Goal: Transaction & Acquisition: Book appointment/travel/reservation

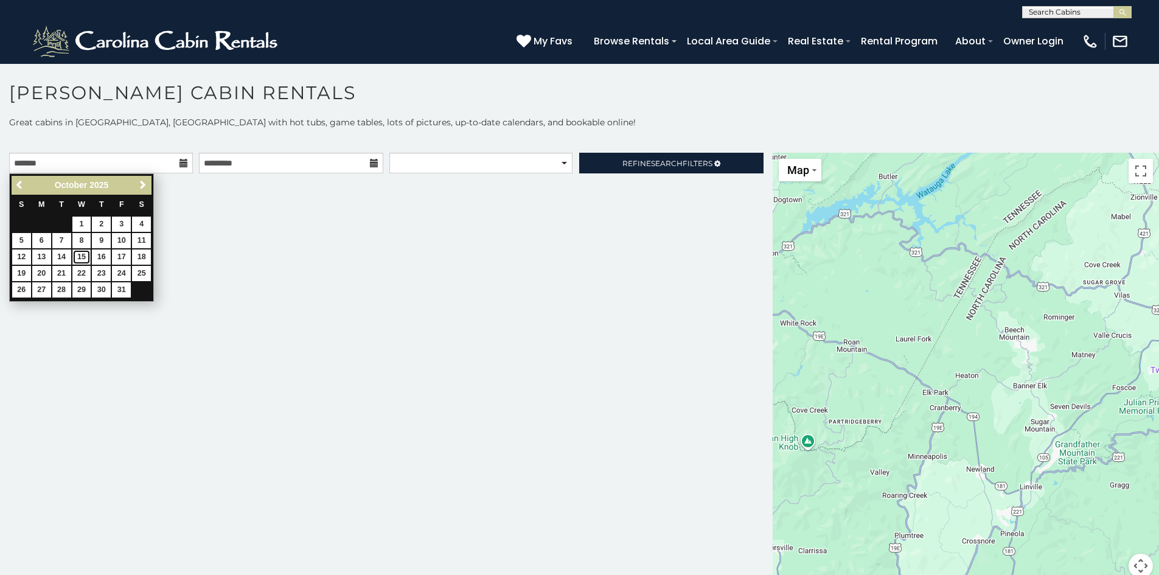
click at [82, 257] on link "15" at bounding box center [81, 257] width 19 height 15
type input "**********"
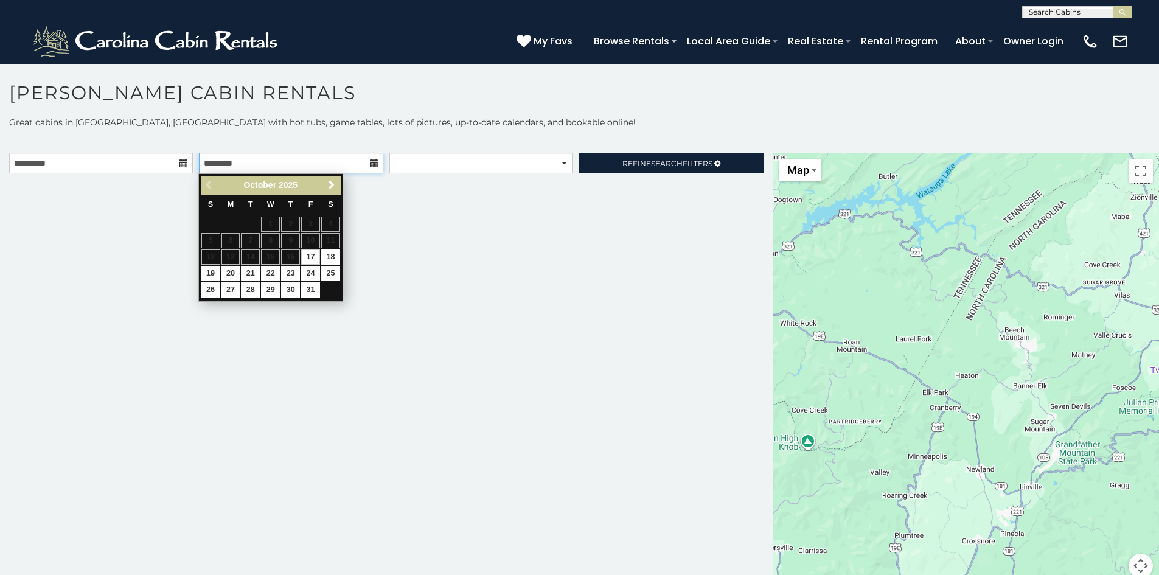
click at [300, 162] on input "text" at bounding box center [291, 163] width 184 height 21
click at [217, 270] on link "19" at bounding box center [210, 273] width 19 height 15
type input "**********"
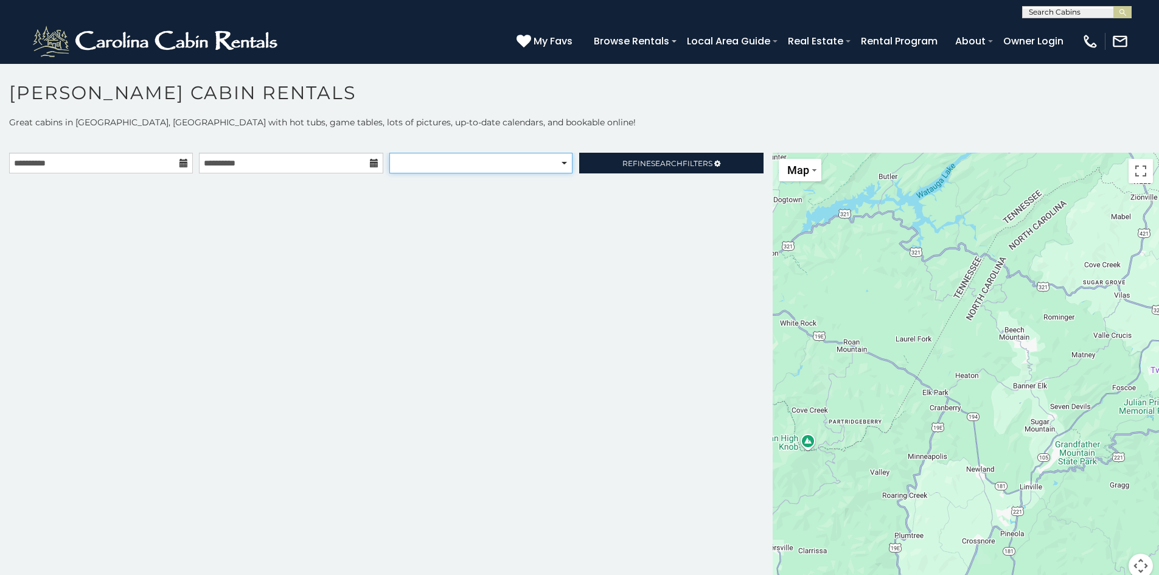
click at [517, 167] on select "**********" at bounding box center [481, 163] width 183 height 21
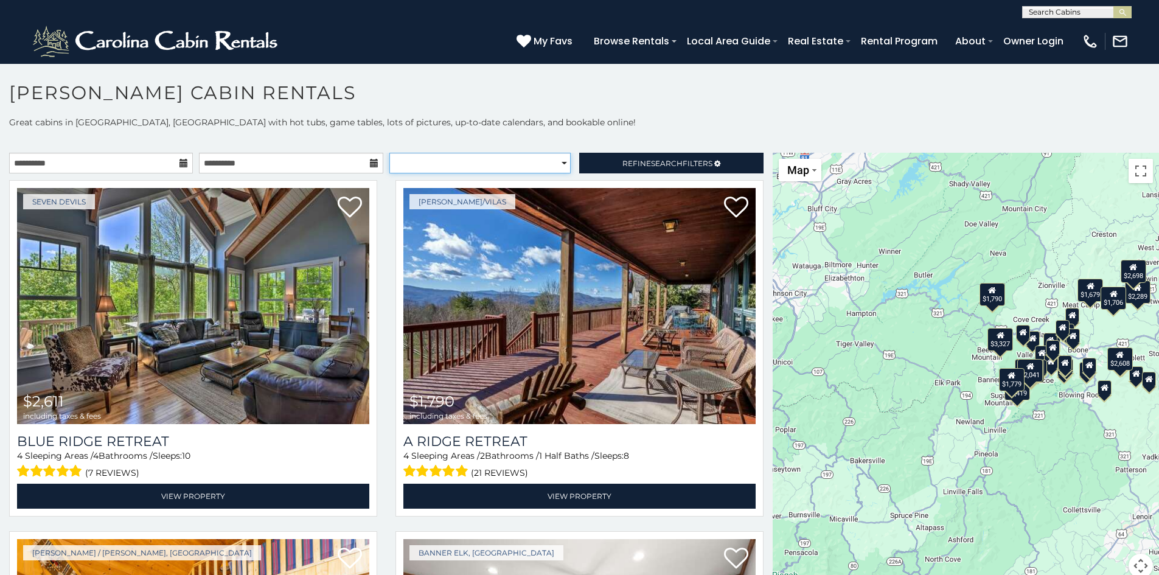
click at [543, 157] on select "**********" at bounding box center [480, 163] width 181 height 21
click at [623, 160] on span "Refine Search Filters" at bounding box center [668, 163] width 90 height 9
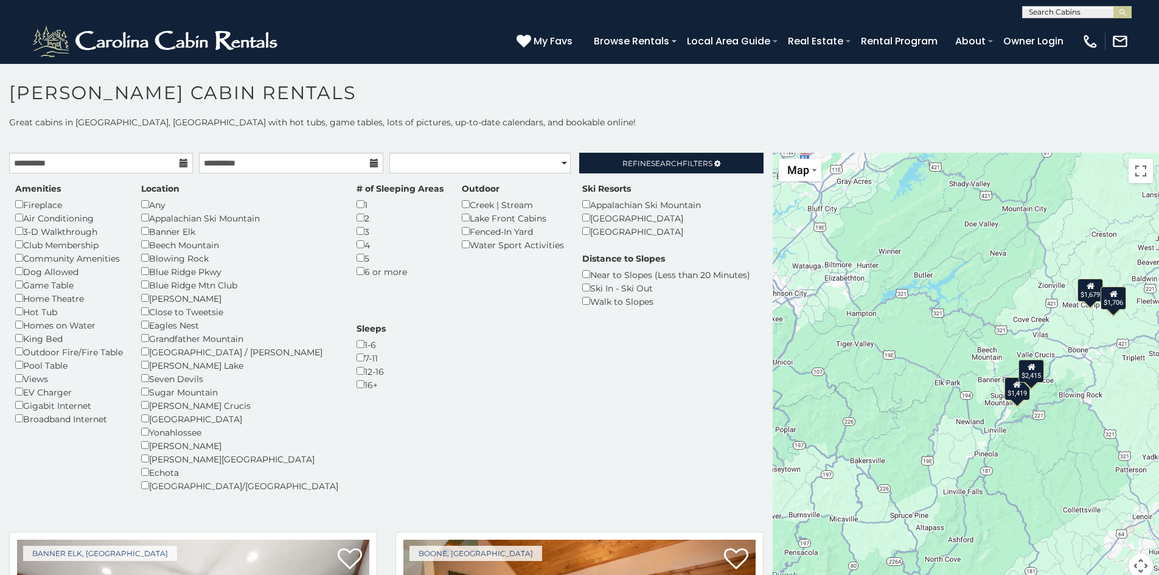
click at [17, 315] on div "Hot Tub" at bounding box center [69, 311] width 108 height 13
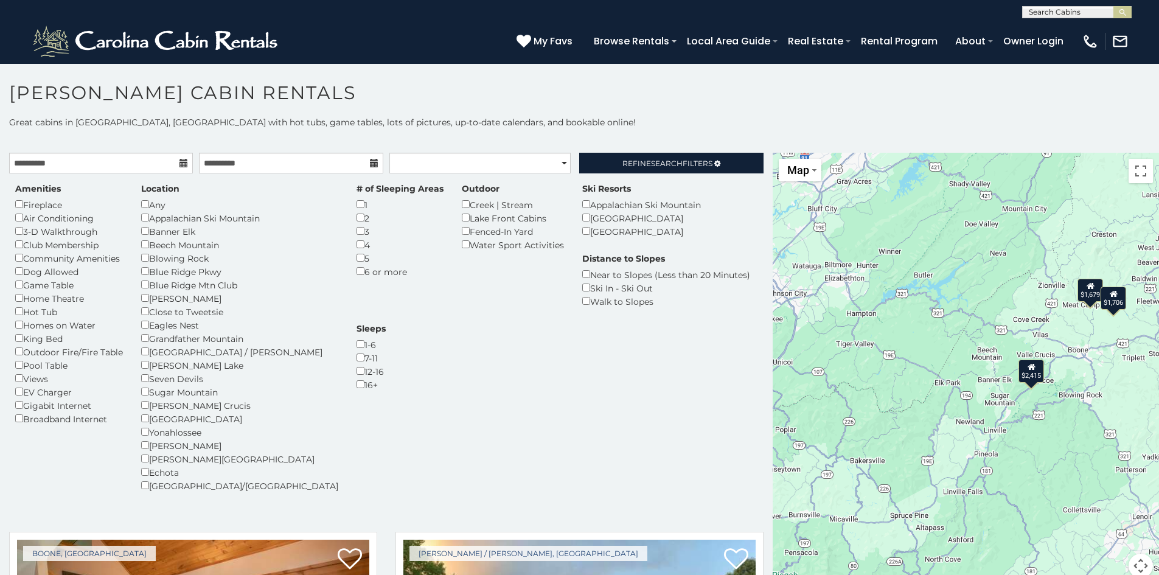
click at [680, 110] on h1 "[PERSON_NAME] Cabin Rentals" at bounding box center [579, 99] width 1159 height 35
click at [670, 161] on span "Search" at bounding box center [667, 163] width 32 height 9
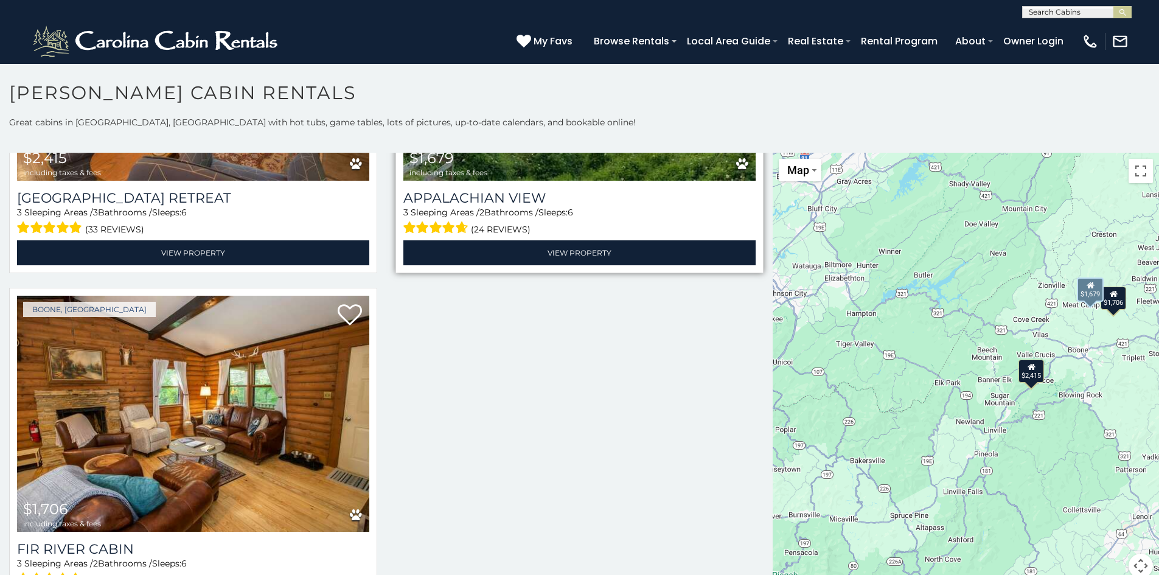
scroll to position [283, 0]
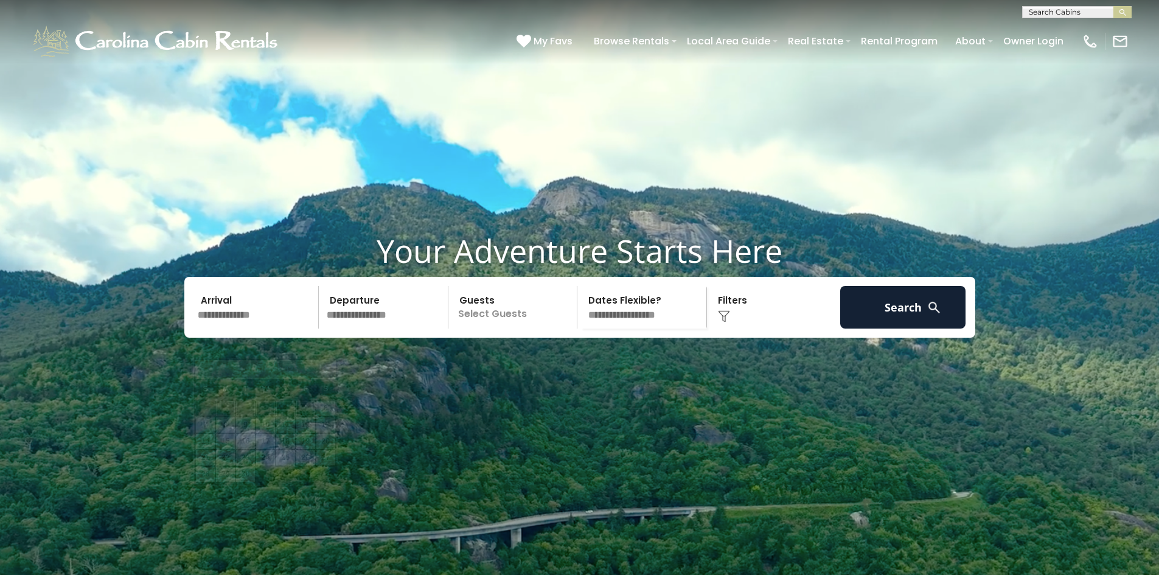
click at [274, 329] on input "text" at bounding box center [257, 307] width 126 height 43
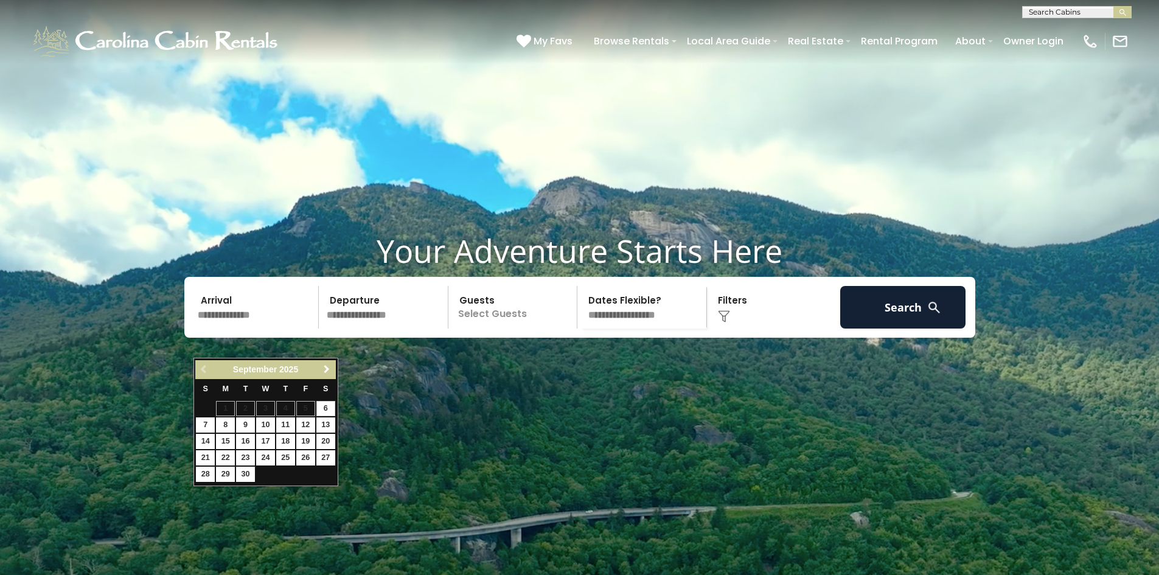
click at [325, 369] on span "Next" at bounding box center [327, 370] width 10 height 10
click at [265, 443] on link "15" at bounding box center [265, 441] width 19 height 15
type input "********"
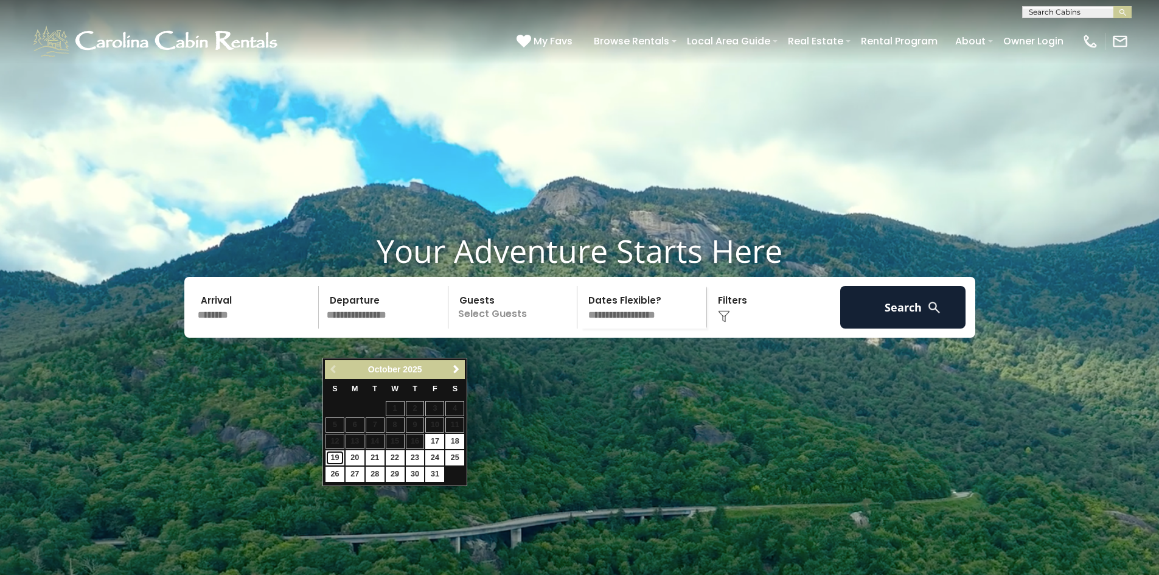
click at [333, 456] on link "19" at bounding box center [335, 457] width 19 height 15
type input "********"
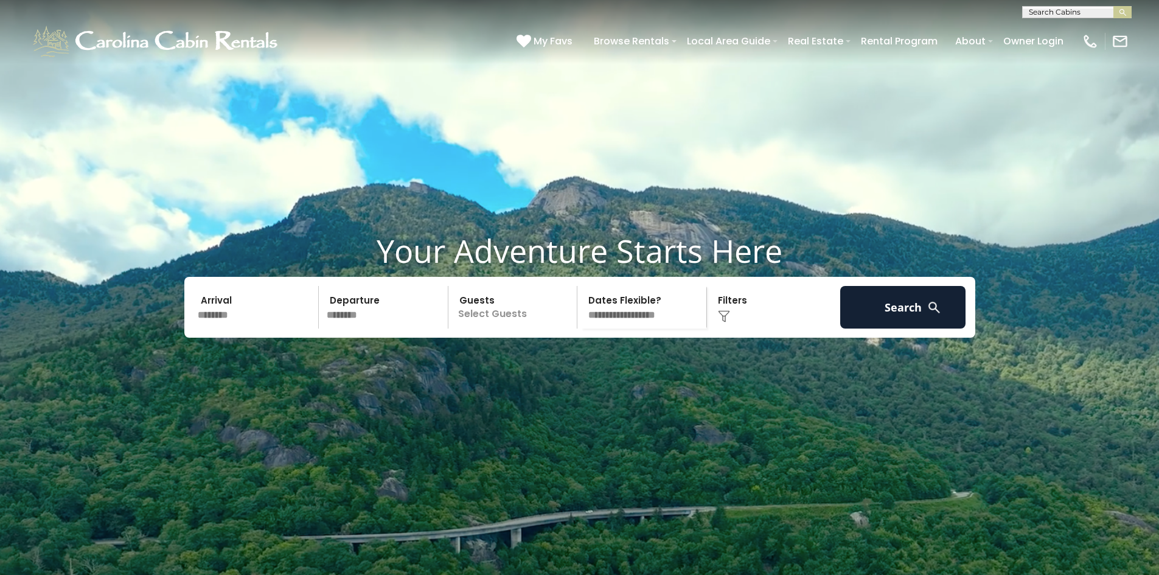
click at [505, 329] on p "Select Guests" at bounding box center [514, 307] width 125 height 43
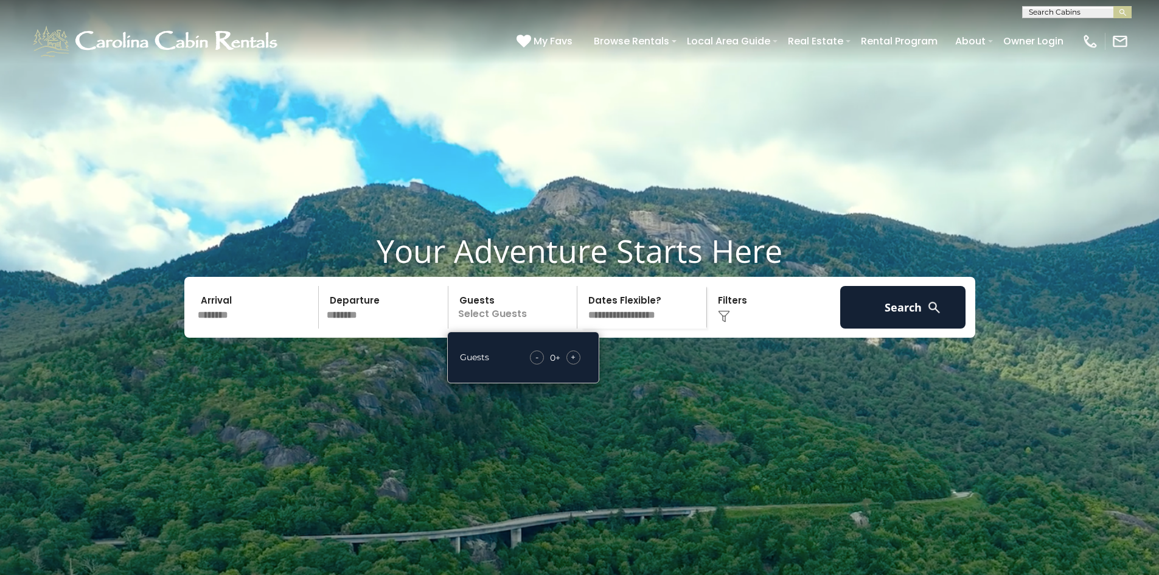
click at [570, 365] on div "+" at bounding box center [574, 358] width 14 height 14
click at [766, 329] on div "Click to Choose" at bounding box center [774, 307] width 126 height 43
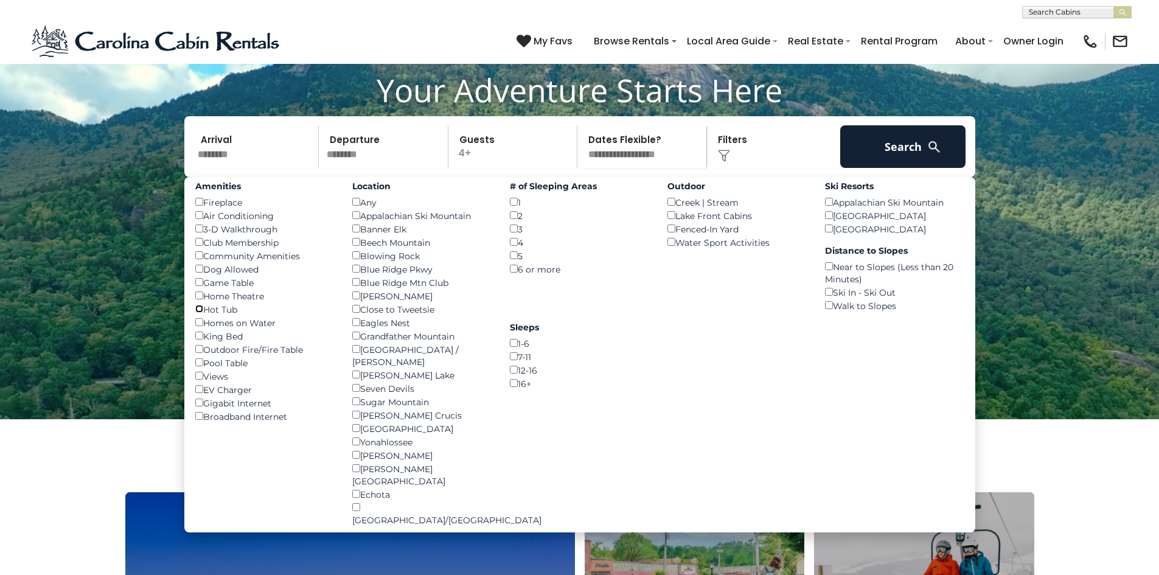
scroll to position [183, 0]
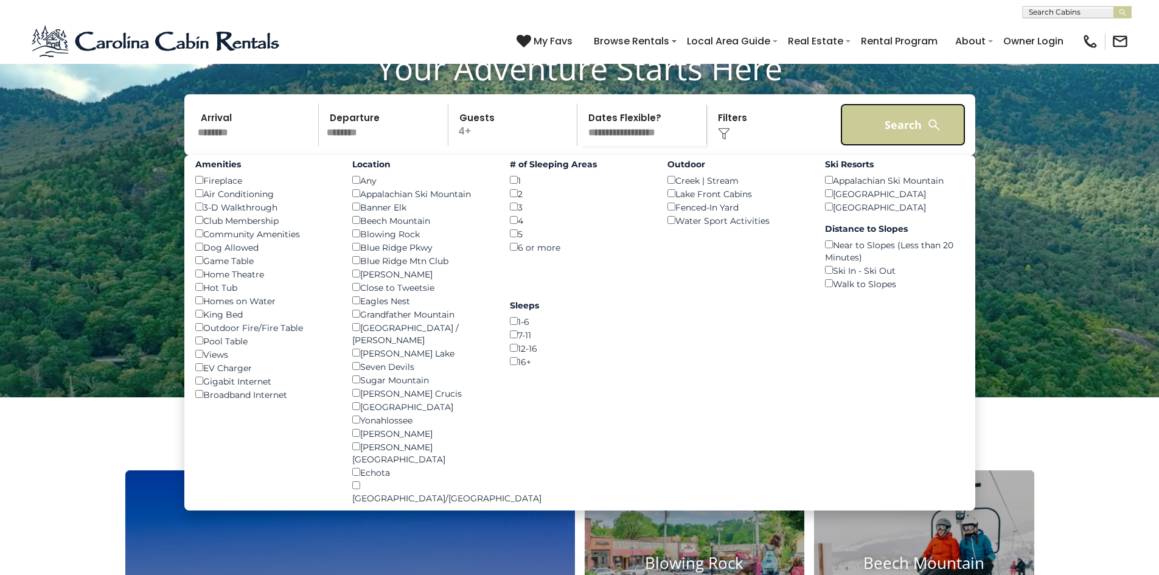
click at [890, 146] on button "Search" at bounding box center [903, 124] width 126 height 43
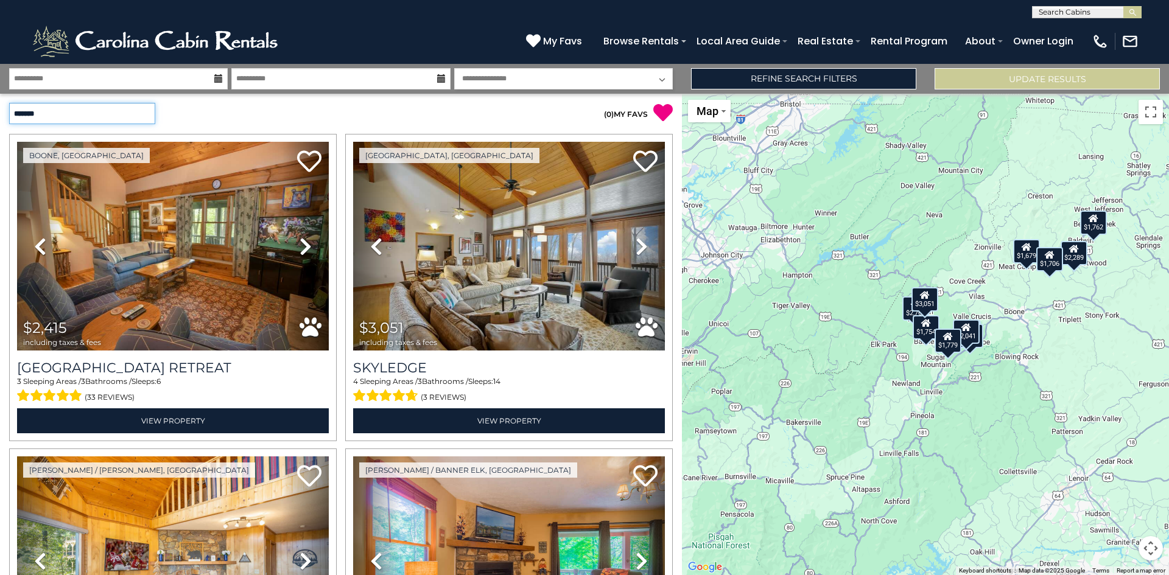
click at [63, 111] on select "**********" at bounding box center [82, 113] width 146 height 21
select select "*********"
click at [9, 103] on select "**********" at bounding box center [82, 113] width 146 height 21
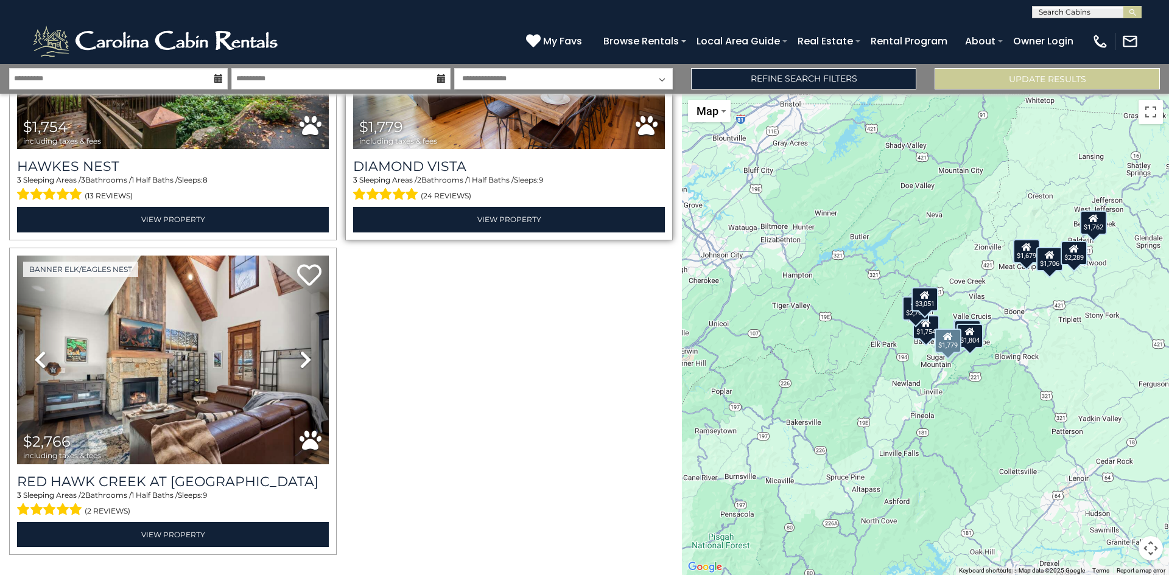
scroll to position [1478, 0]
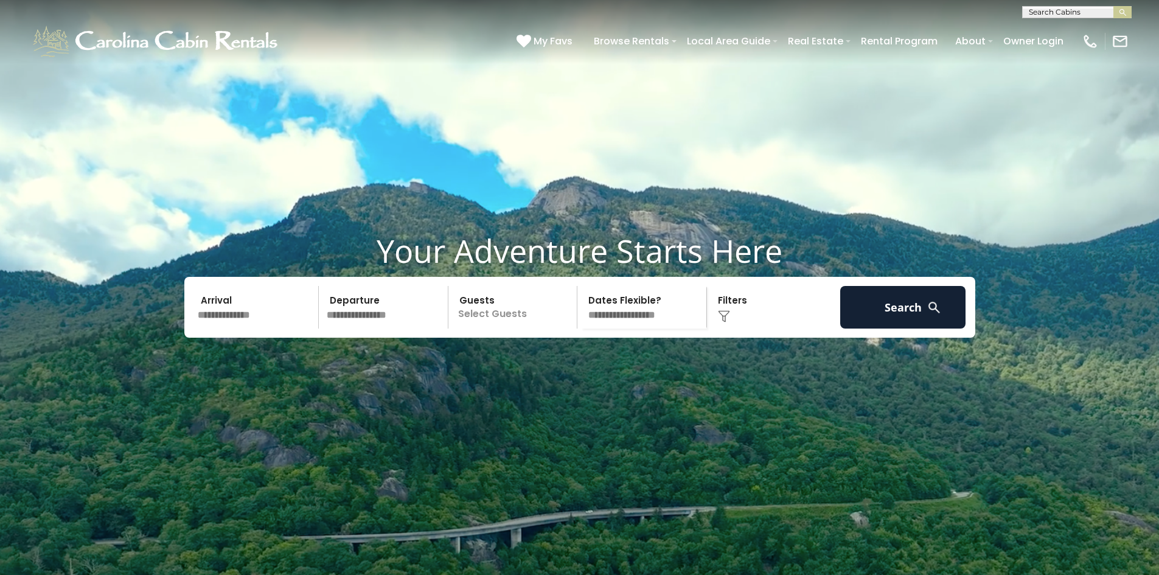
click at [278, 329] on input "text" at bounding box center [257, 307] width 126 height 43
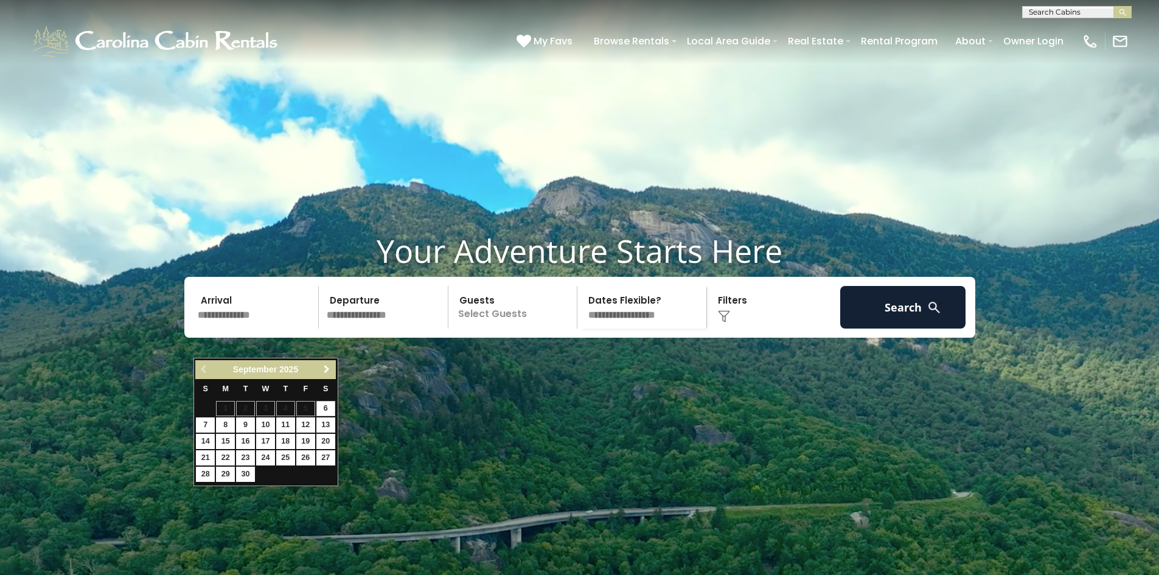
click at [322, 368] on span "Next" at bounding box center [327, 370] width 10 height 10
drag, startPoint x: 267, startPoint y: 438, endPoint x: 274, endPoint y: 429, distance: 11.3
click at [266, 438] on link "15" at bounding box center [265, 441] width 19 height 15
type input "********"
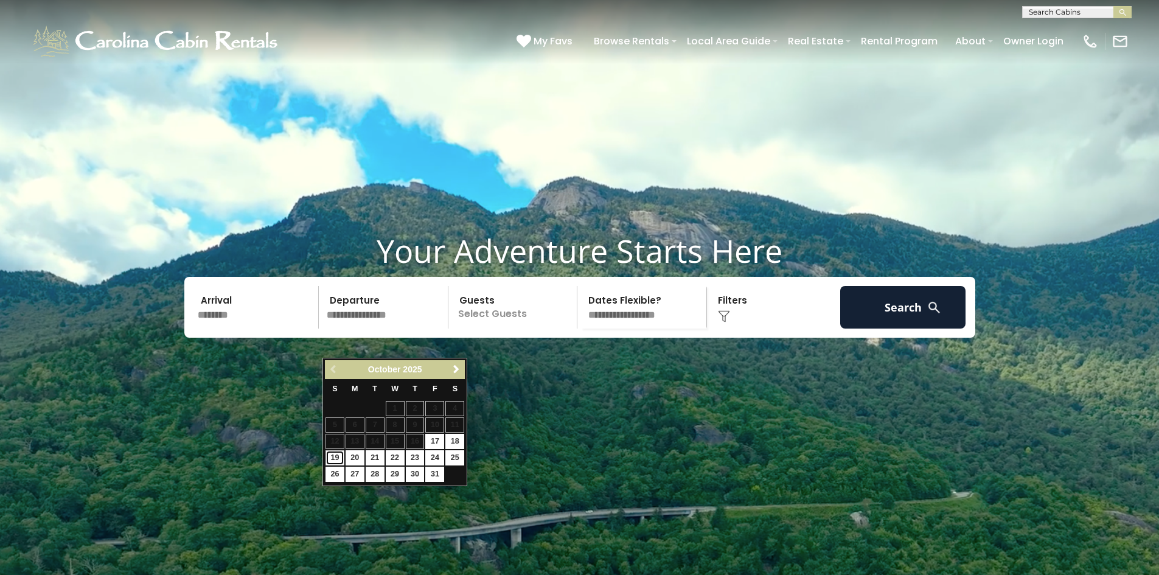
click at [335, 458] on link "19" at bounding box center [335, 457] width 19 height 15
type input "********"
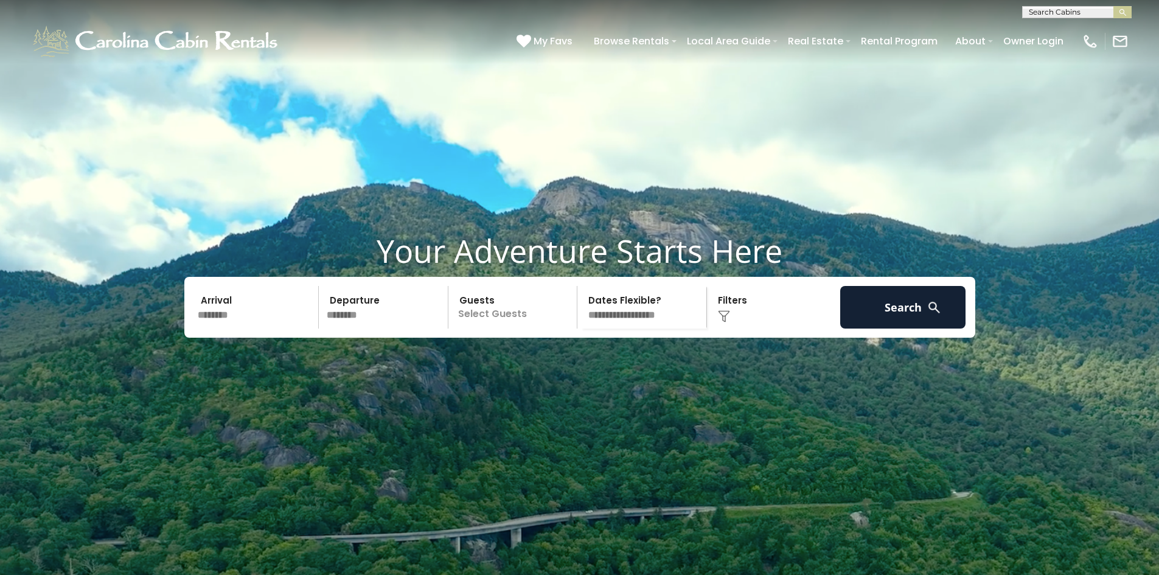
click at [482, 329] on p "Select Guests" at bounding box center [514, 307] width 125 height 43
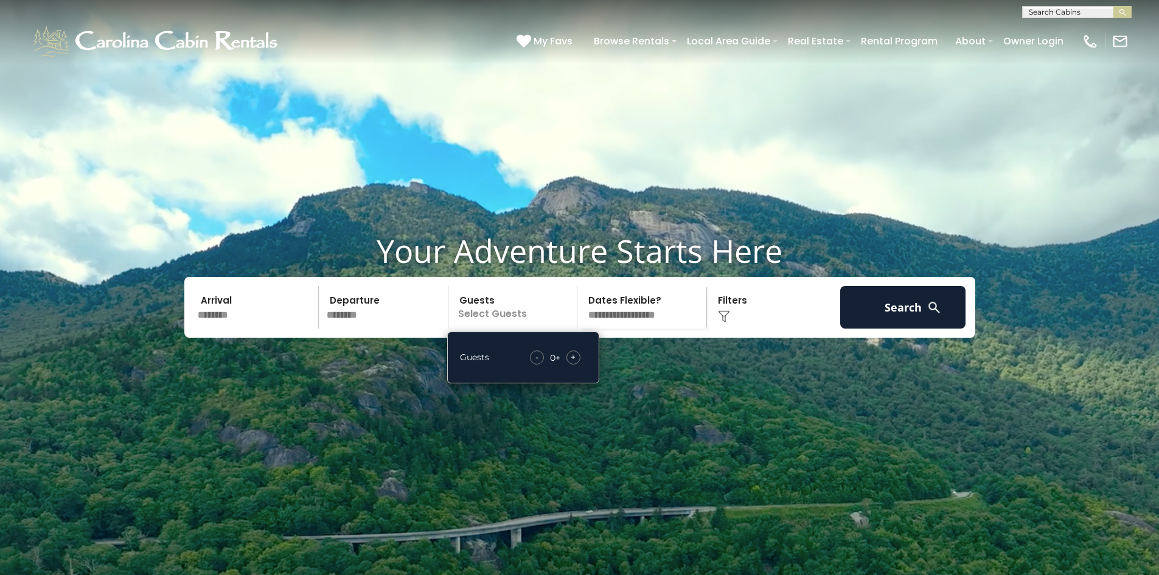
click at [574, 363] on span "+" at bounding box center [573, 357] width 5 height 12
click at [571, 363] on span "+" at bounding box center [573, 357] width 5 height 12
click at [570, 365] on div "+" at bounding box center [574, 358] width 14 height 14
click at [571, 365] on div "+" at bounding box center [574, 358] width 14 height 14
click at [761, 329] on div "Click to Choose" at bounding box center [774, 307] width 126 height 43
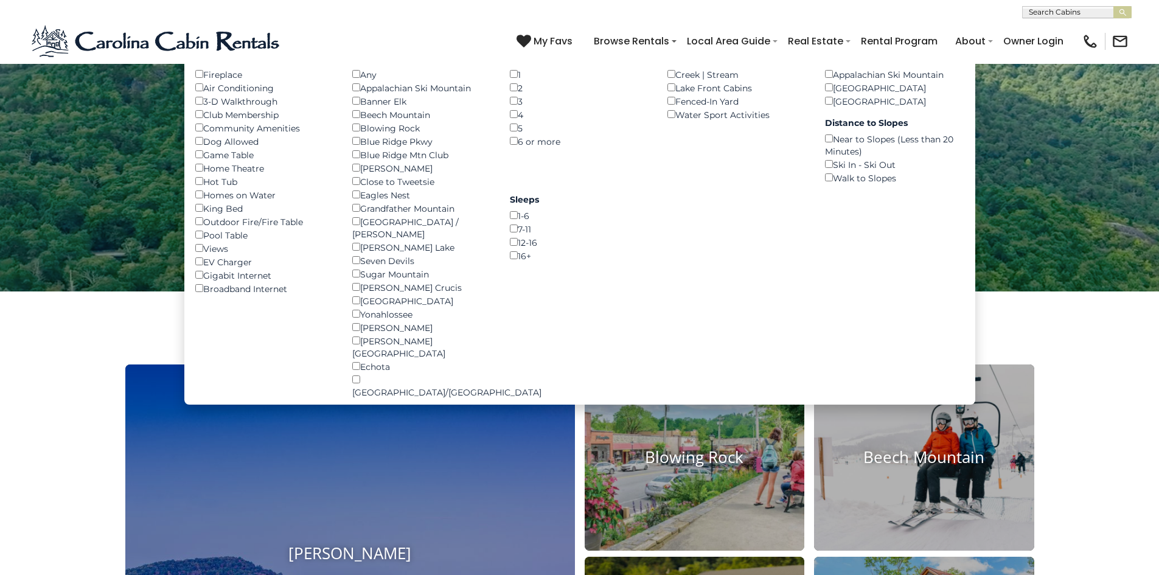
scroll to position [243, 0]
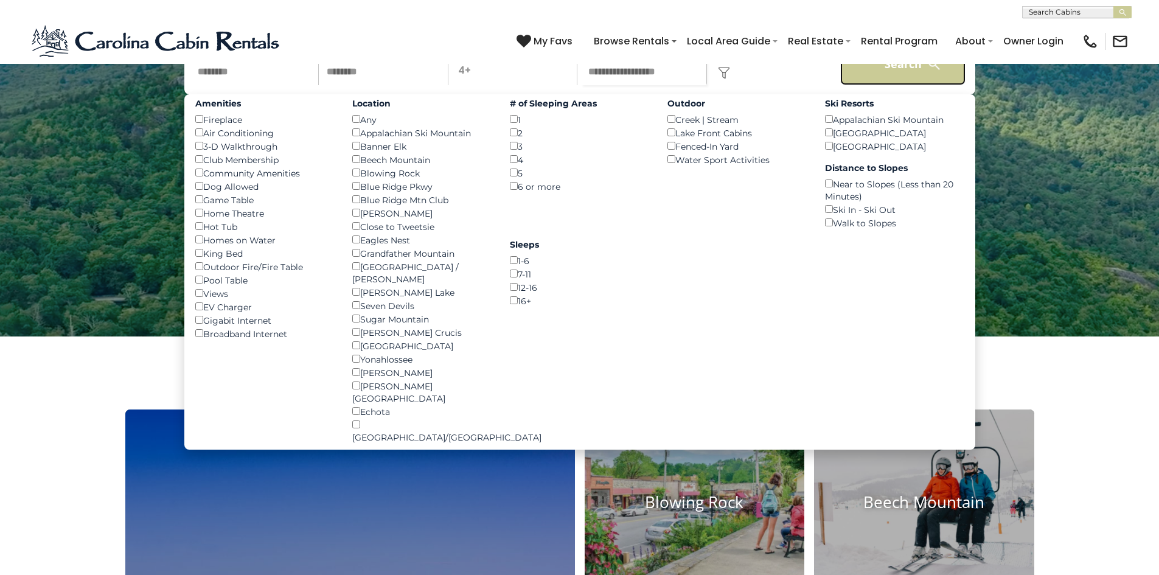
click at [892, 85] on button "Search" at bounding box center [903, 64] width 126 height 43
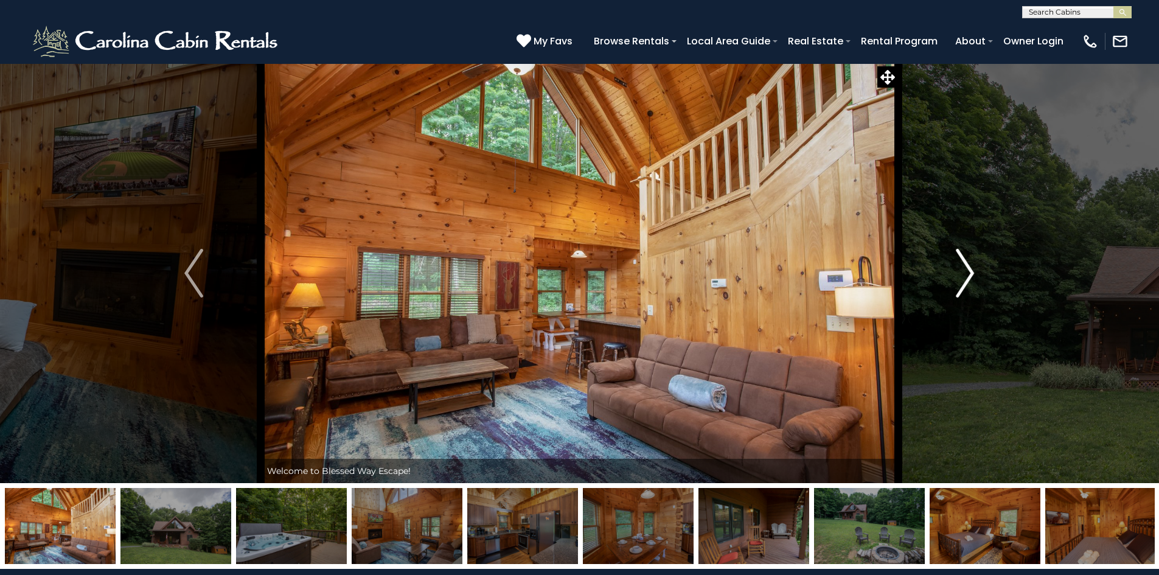
click at [973, 274] on img "Next" at bounding box center [965, 273] width 18 height 49
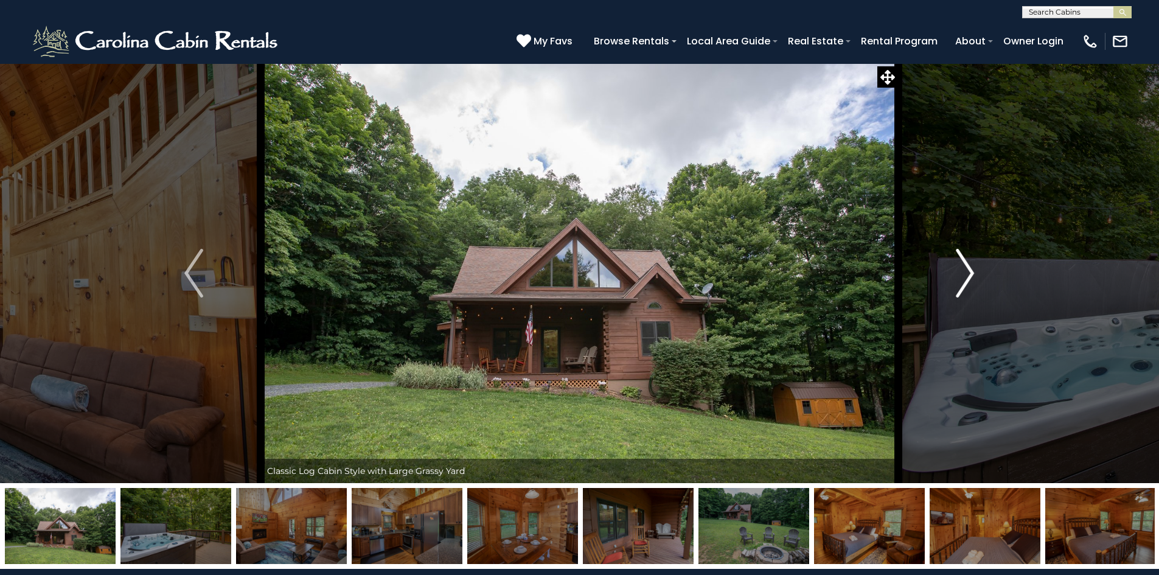
click at [968, 273] on img "Next" at bounding box center [965, 273] width 18 height 49
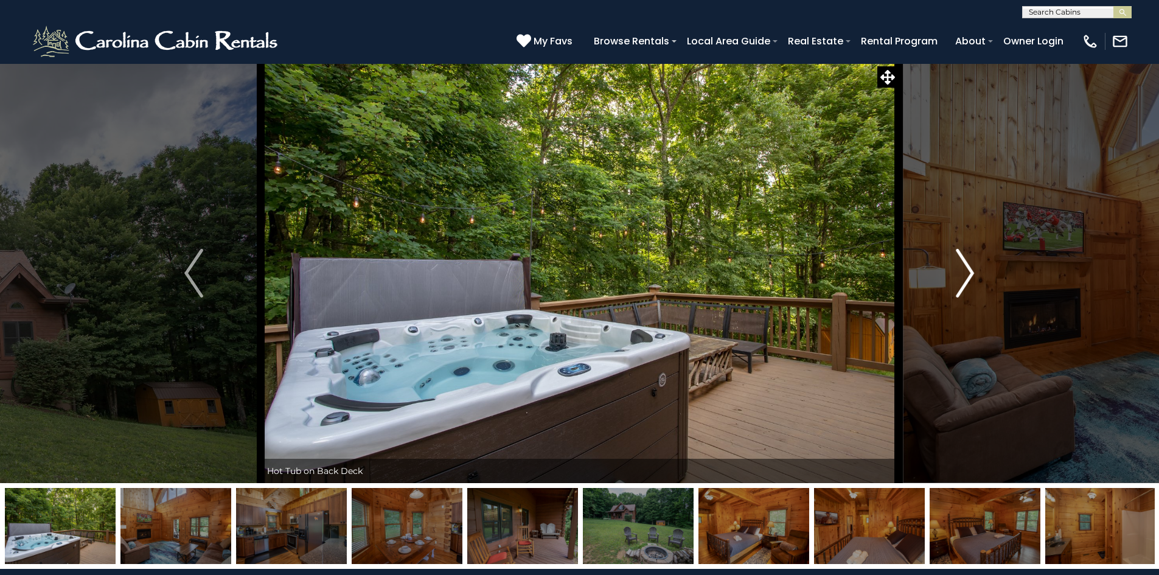
click at [968, 273] on img "Next" at bounding box center [965, 273] width 18 height 49
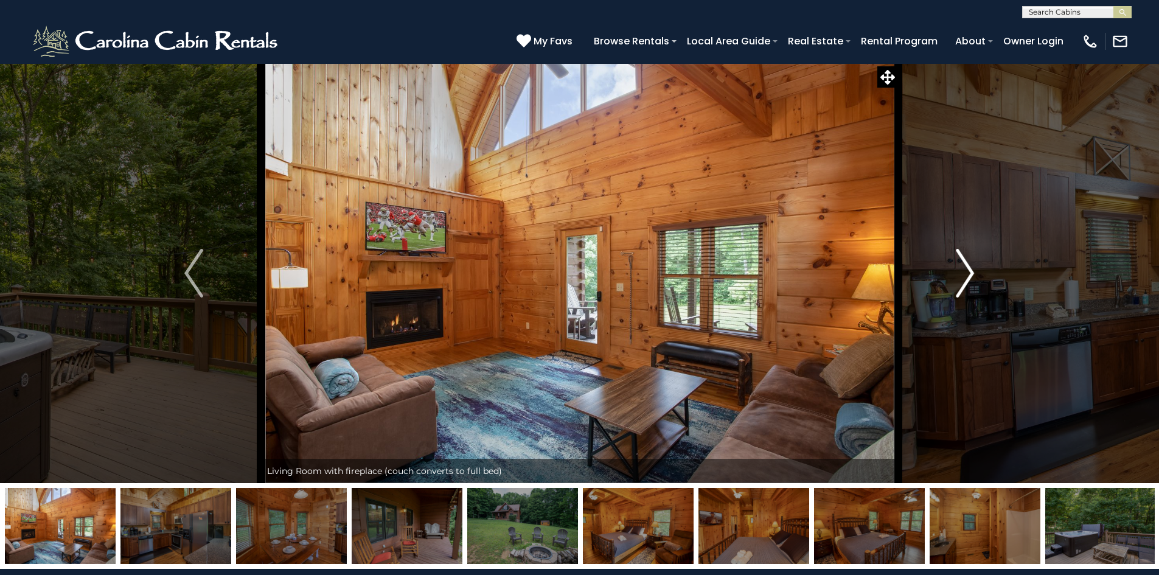
click at [968, 273] on img "Next" at bounding box center [965, 273] width 18 height 49
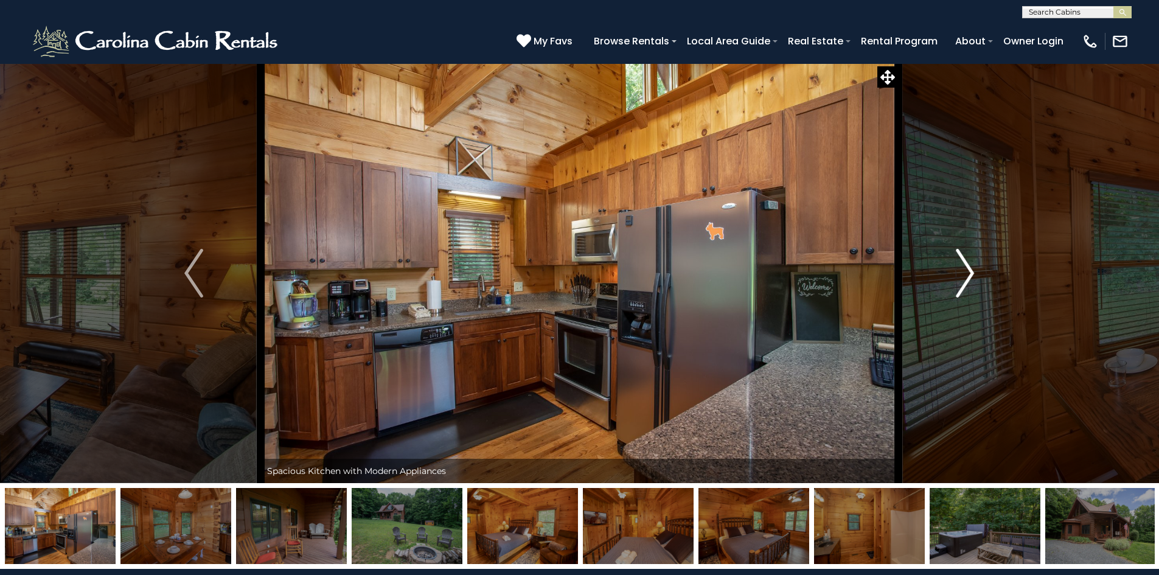
click at [968, 273] on img "Next" at bounding box center [965, 273] width 18 height 49
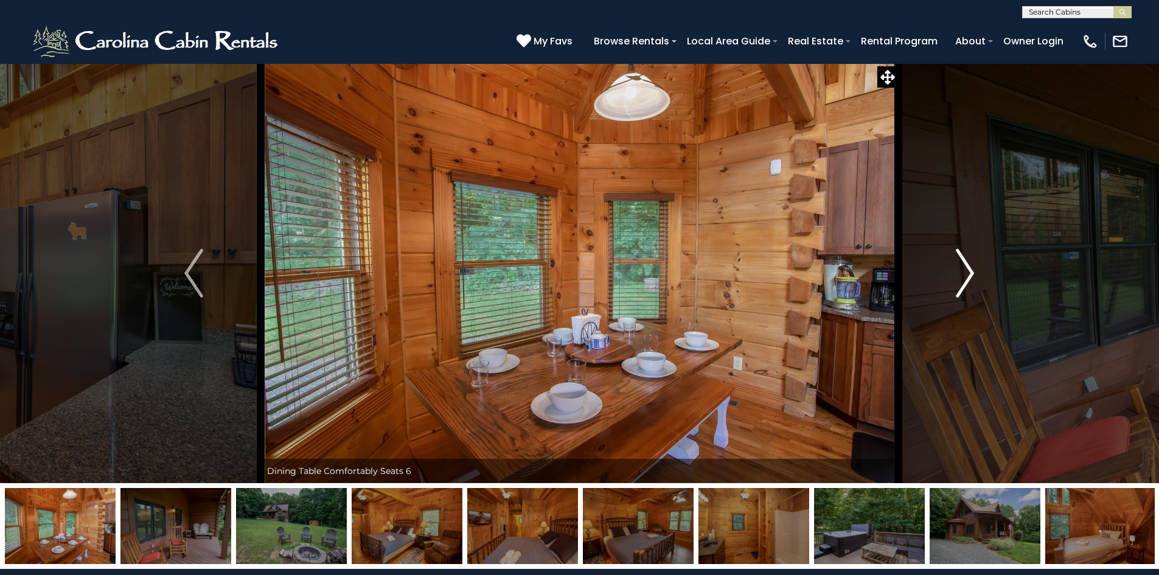
click at [968, 272] on img "Next" at bounding box center [965, 273] width 18 height 49
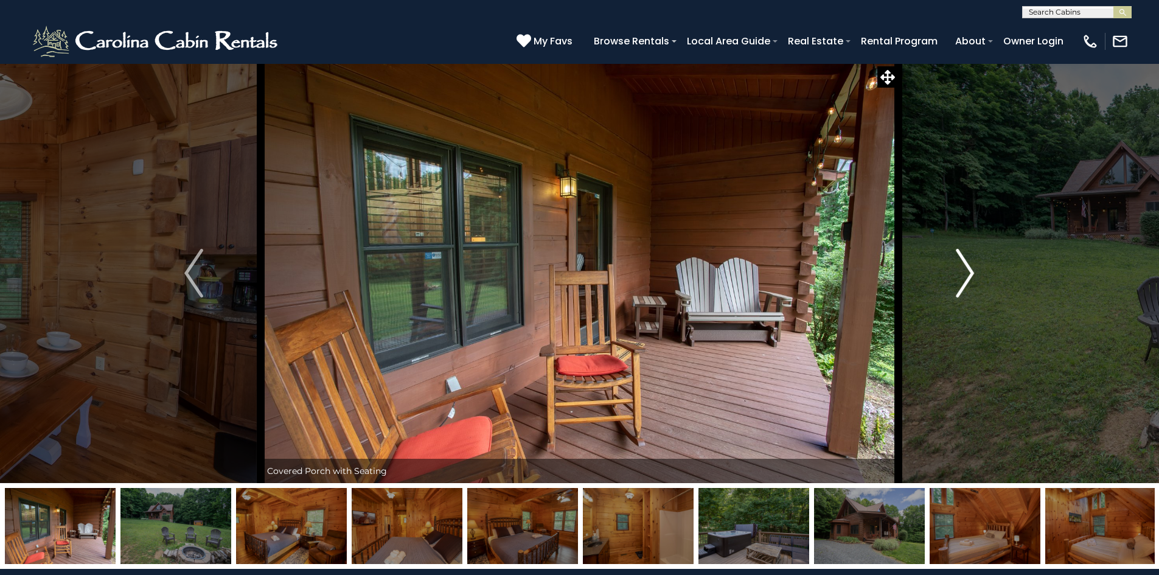
click at [968, 272] on img "Next" at bounding box center [965, 273] width 18 height 49
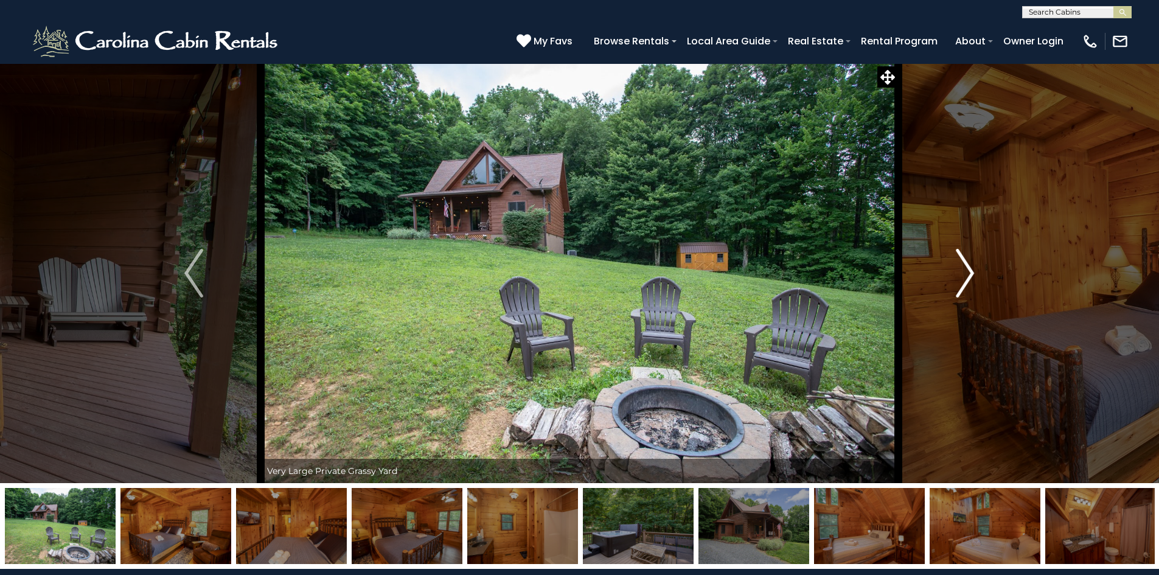
click at [968, 272] on img "Next" at bounding box center [965, 273] width 18 height 49
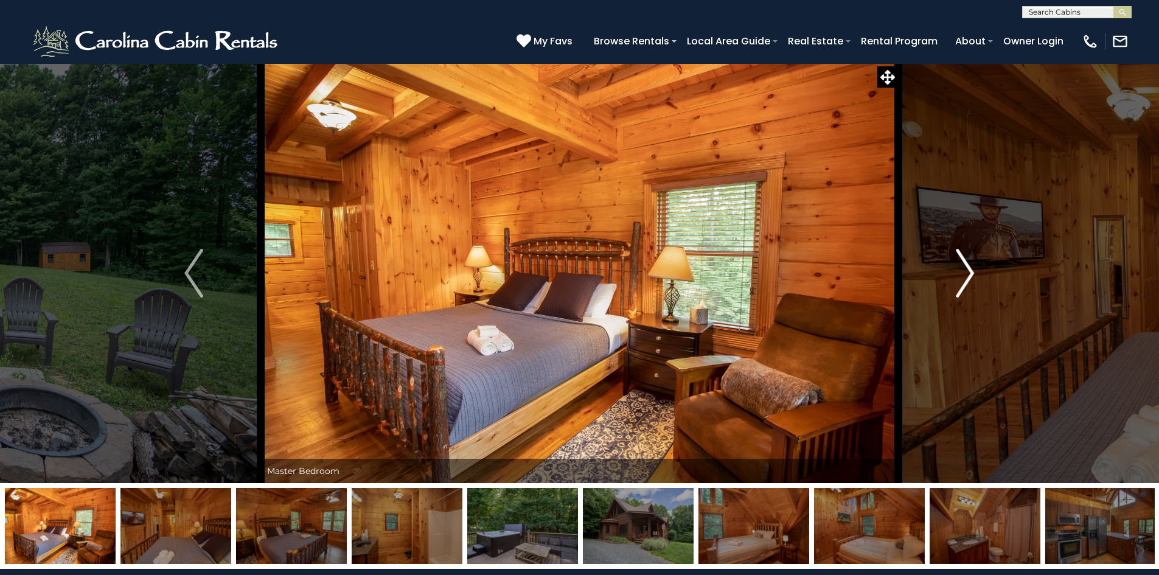
click at [968, 272] on img "Next" at bounding box center [965, 273] width 18 height 49
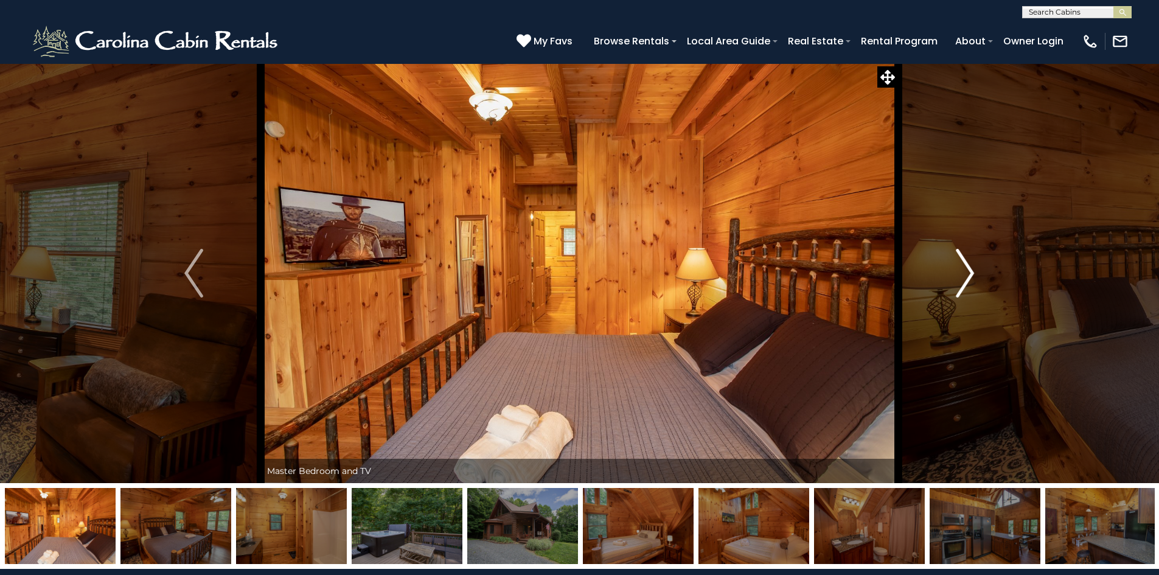
click at [968, 272] on img "Next" at bounding box center [965, 273] width 18 height 49
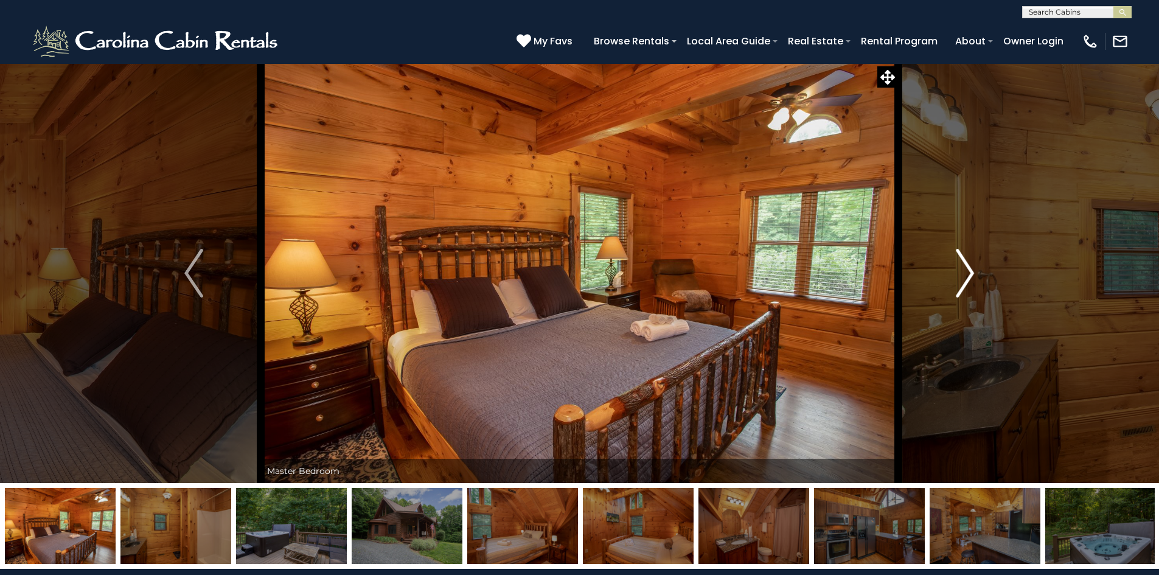
click at [968, 272] on img "Next" at bounding box center [965, 273] width 18 height 49
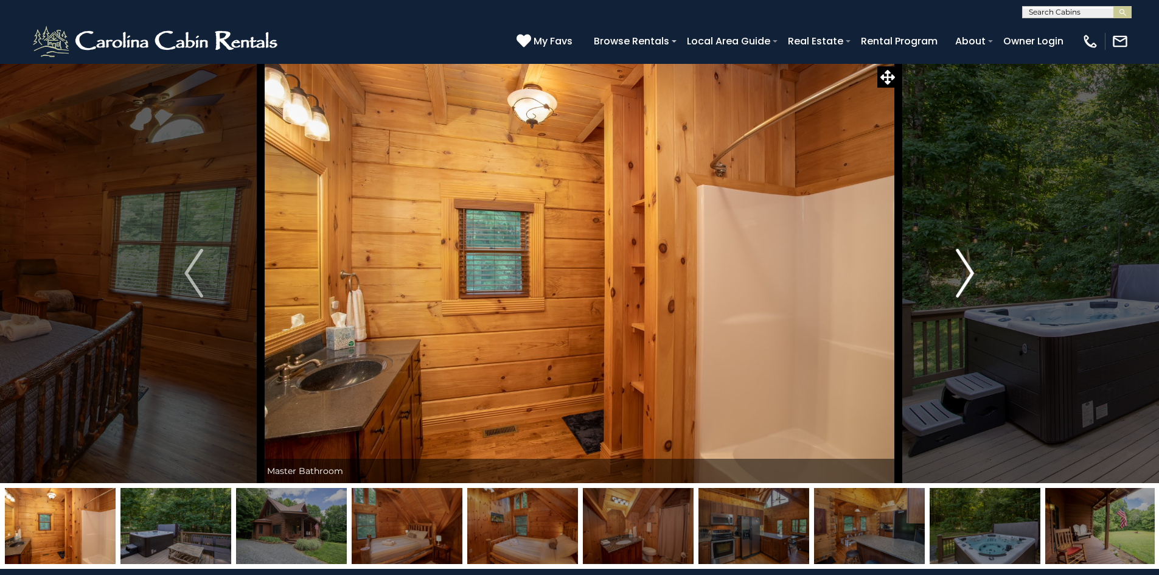
click at [968, 272] on img "Next" at bounding box center [965, 273] width 18 height 49
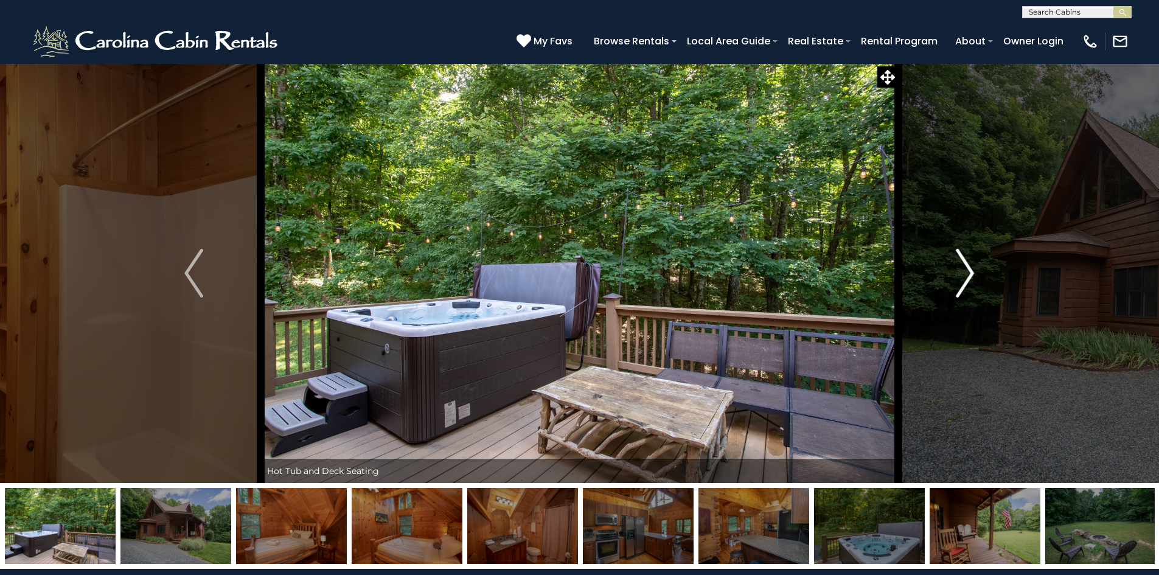
click at [968, 272] on img "Next" at bounding box center [965, 273] width 18 height 49
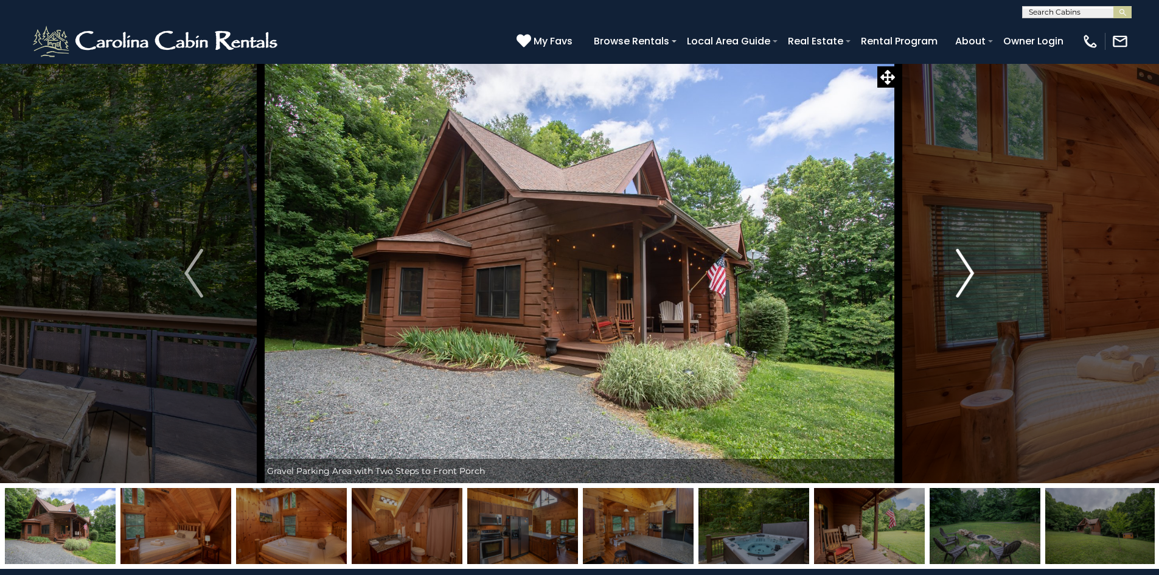
click at [968, 272] on img "Next" at bounding box center [965, 273] width 18 height 49
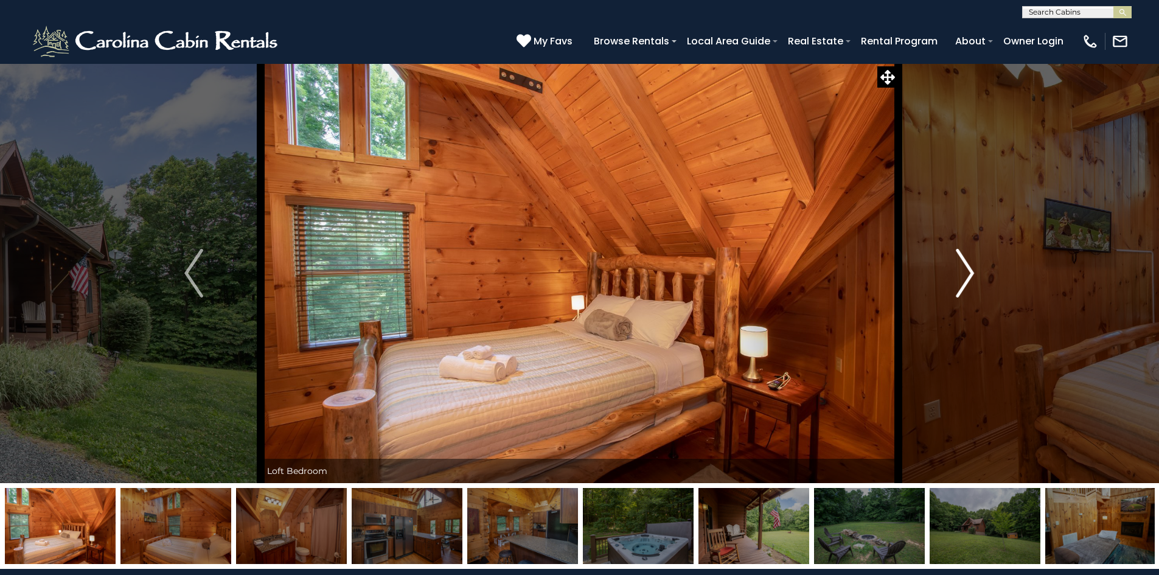
click at [968, 272] on img "Next" at bounding box center [965, 273] width 18 height 49
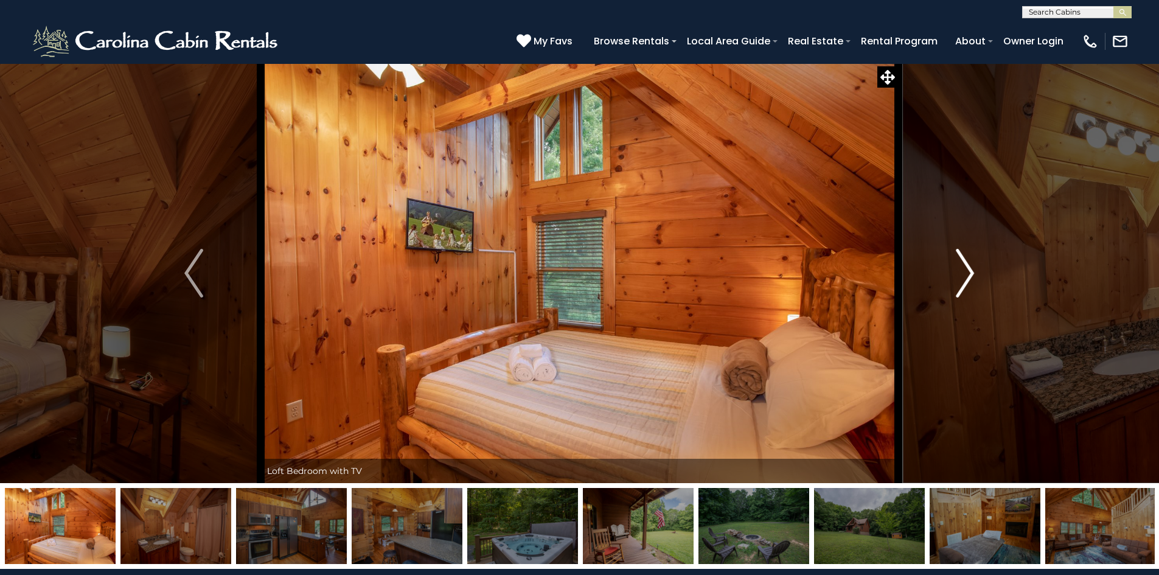
click at [965, 270] on img "Next" at bounding box center [965, 273] width 18 height 49
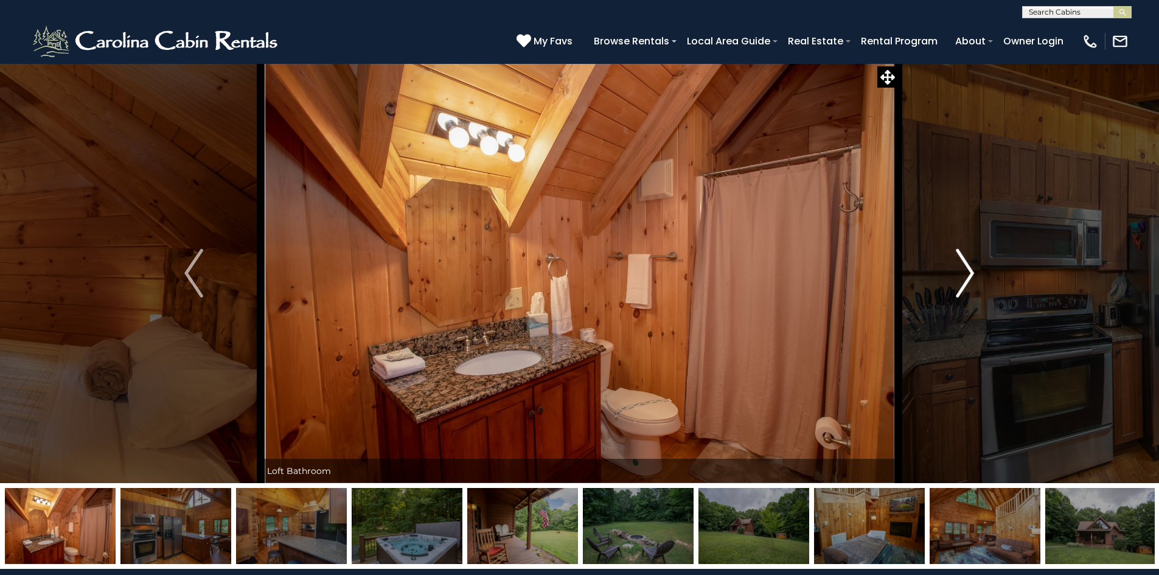
click at [965, 270] on img "Next" at bounding box center [965, 273] width 18 height 49
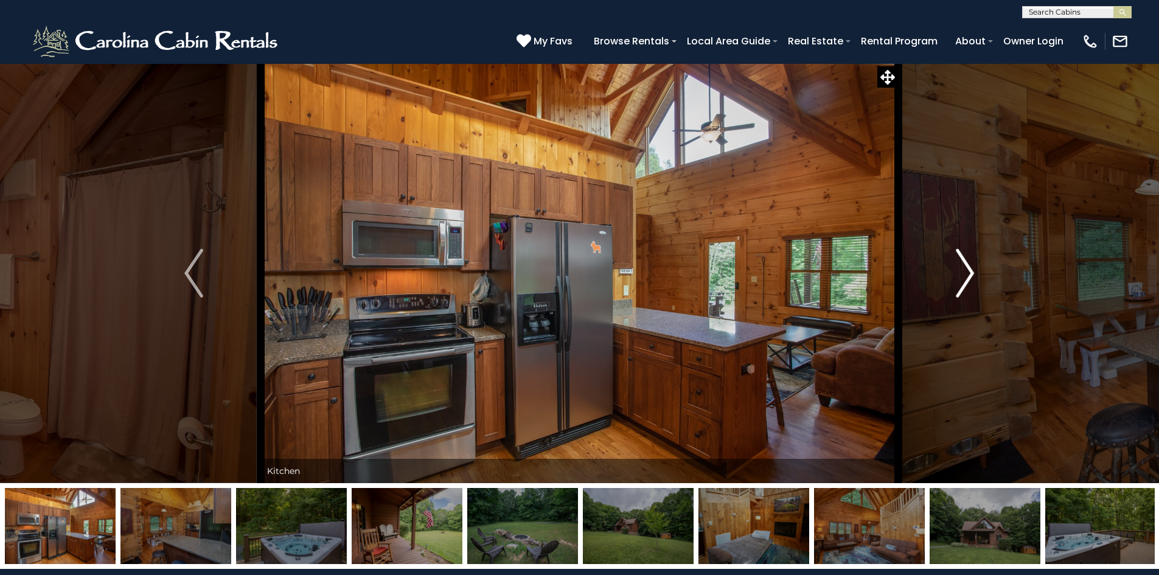
click at [965, 268] on img "Next" at bounding box center [965, 273] width 18 height 49
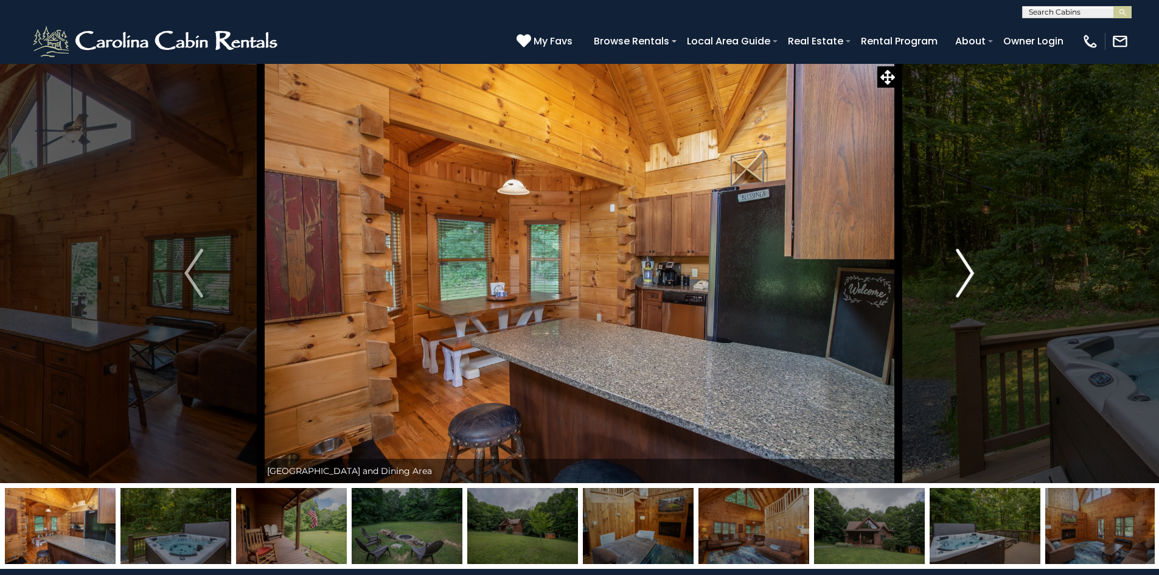
click at [963, 265] on img "Next" at bounding box center [965, 273] width 18 height 49
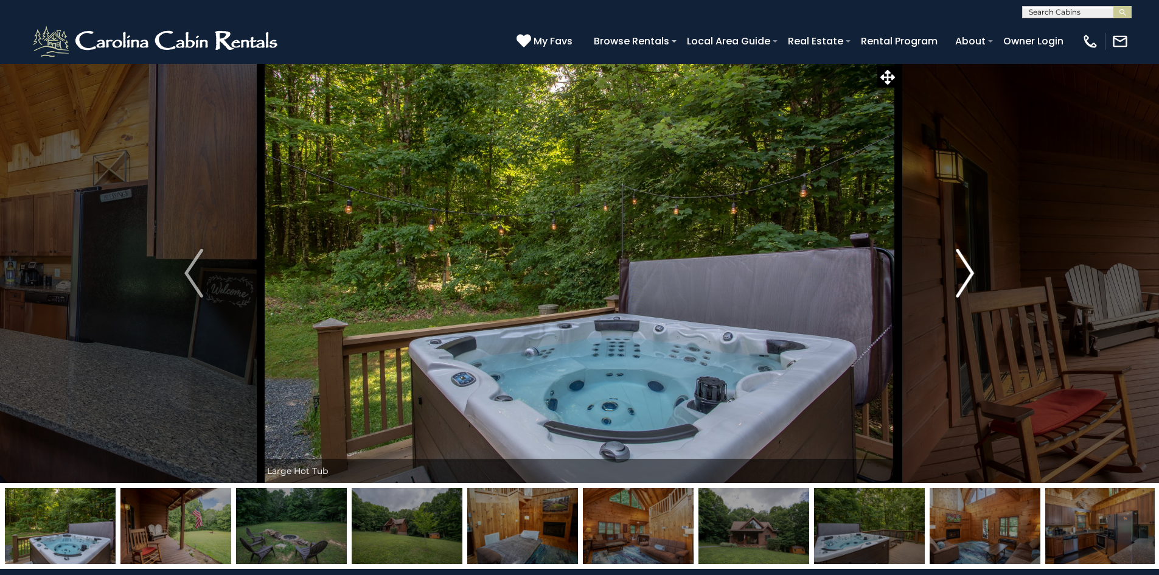
click at [962, 264] on img "Next" at bounding box center [965, 273] width 18 height 49
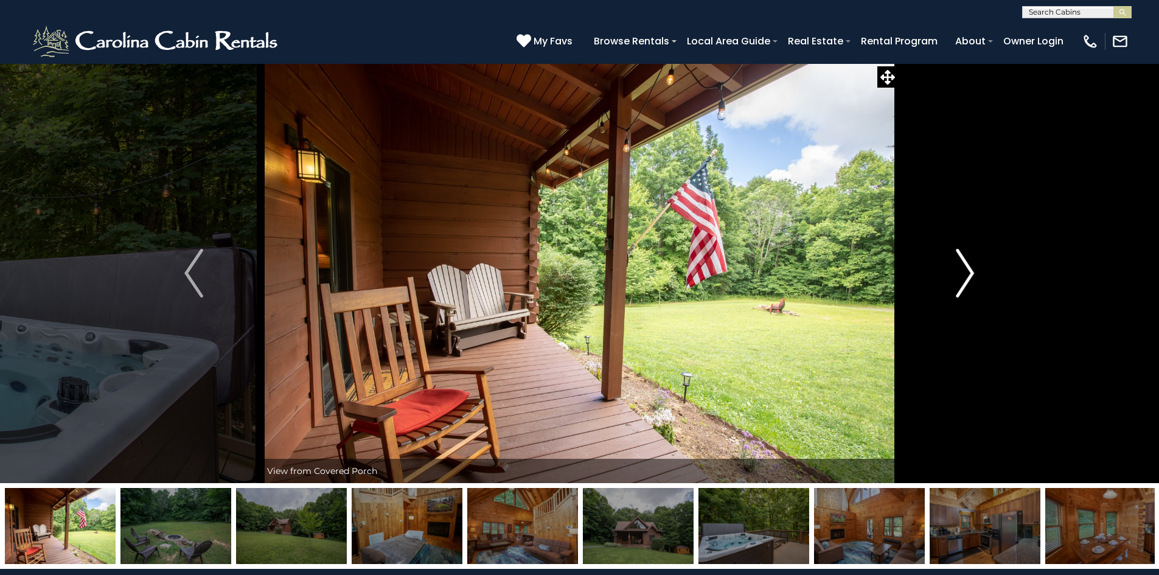
click at [962, 264] on img "Next" at bounding box center [965, 273] width 18 height 49
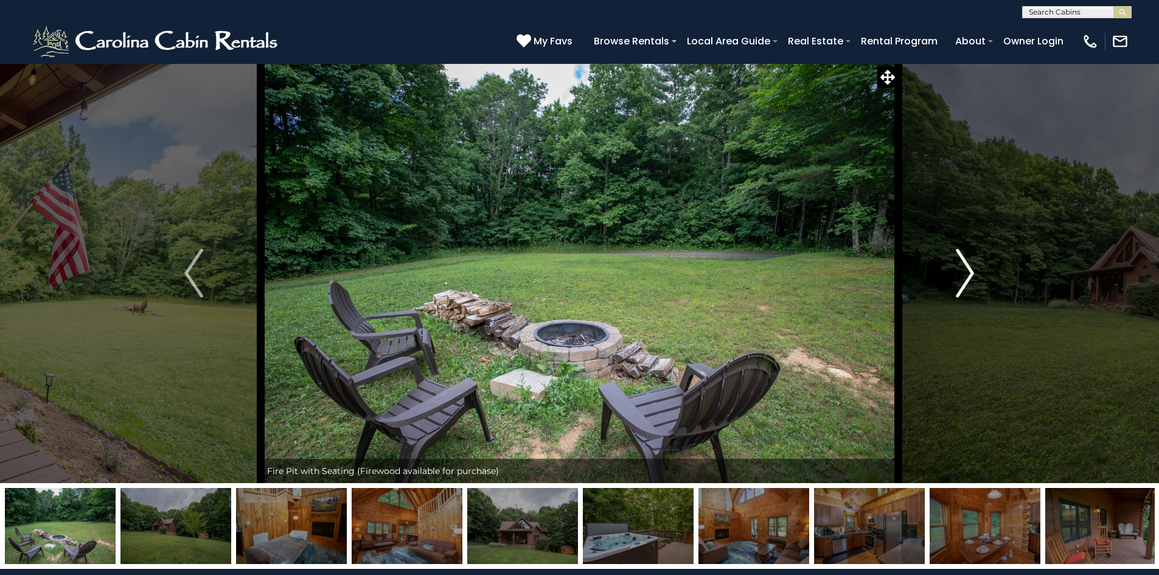
click at [962, 264] on img "Next" at bounding box center [965, 273] width 18 height 49
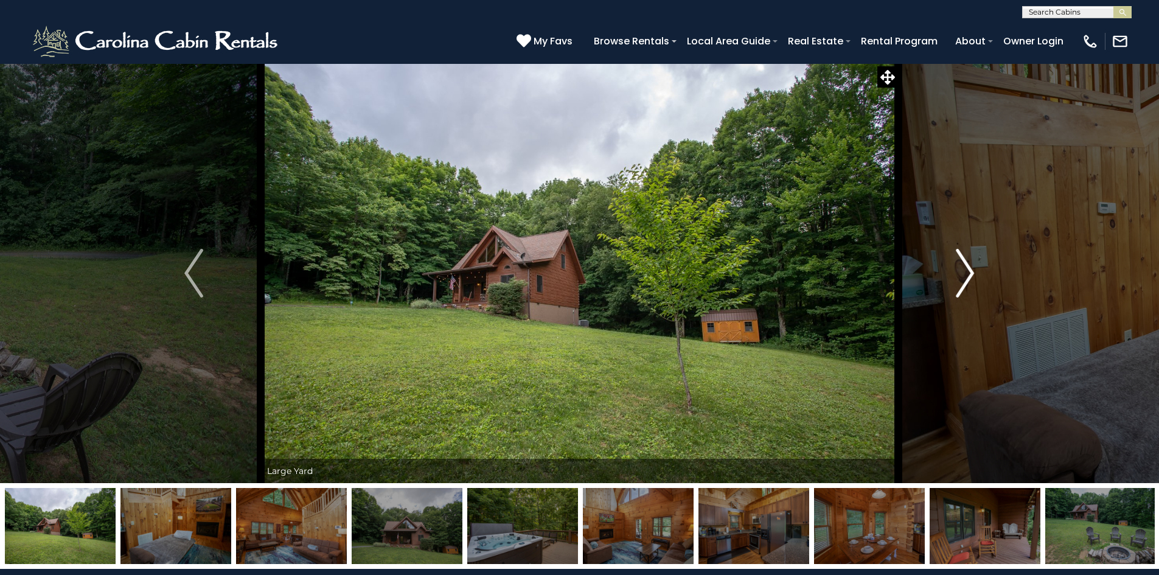
click at [962, 264] on img "Next" at bounding box center [965, 273] width 18 height 49
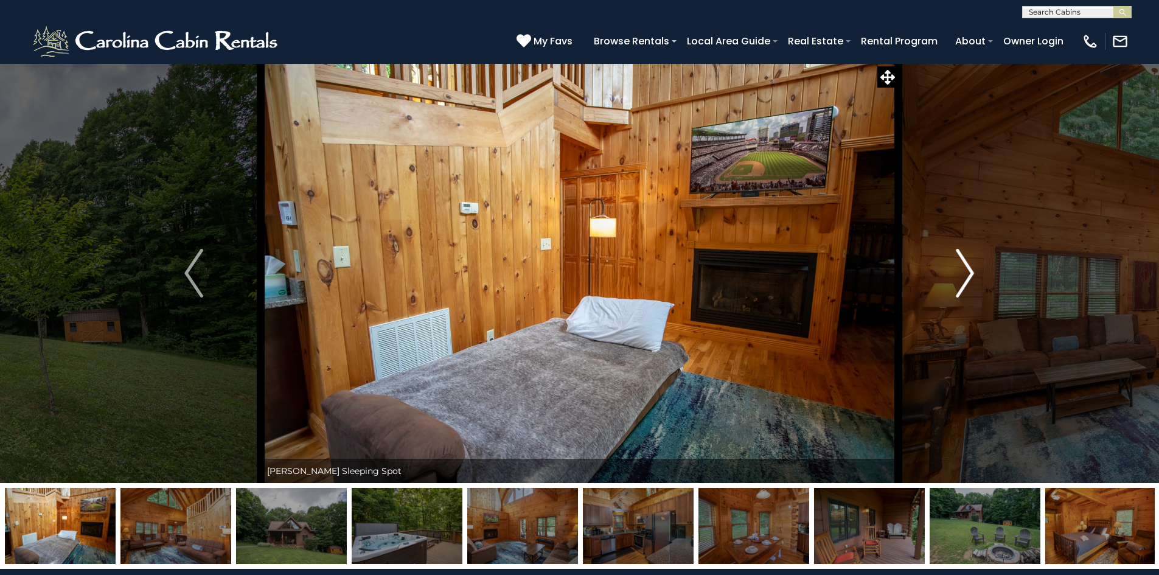
click at [962, 264] on img "Next" at bounding box center [965, 273] width 18 height 49
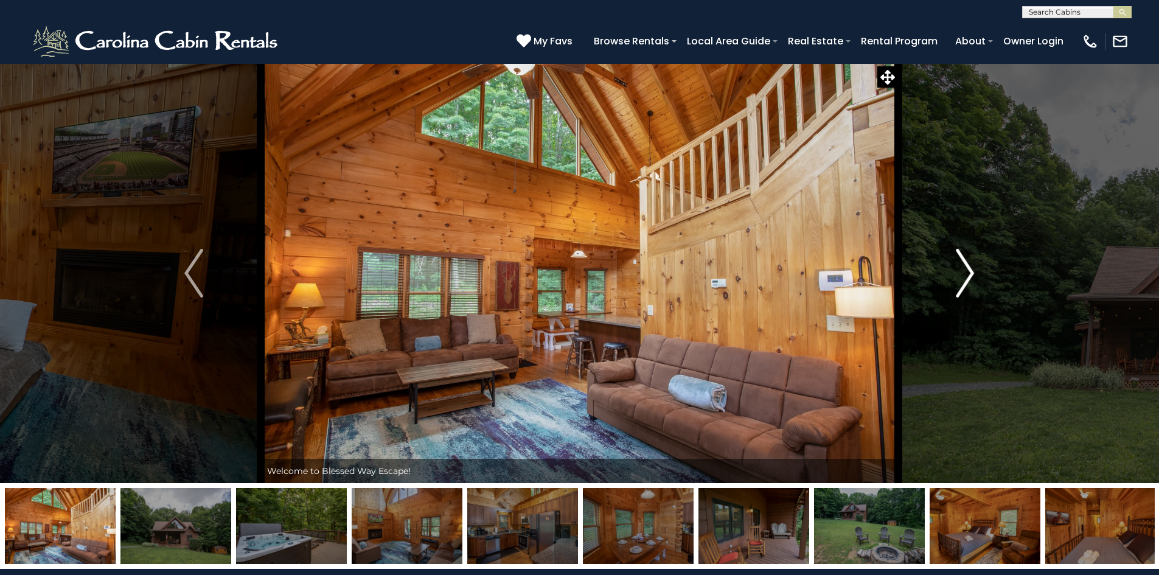
click at [962, 264] on img "Next" at bounding box center [965, 273] width 18 height 49
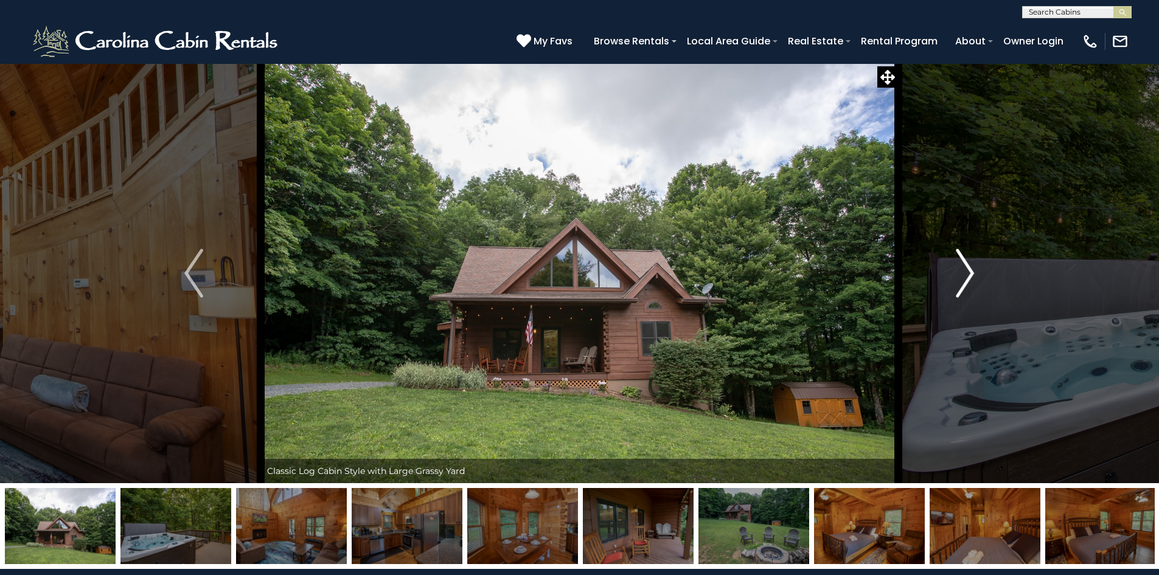
click at [962, 264] on img "Next" at bounding box center [965, 273] width 18 height 49
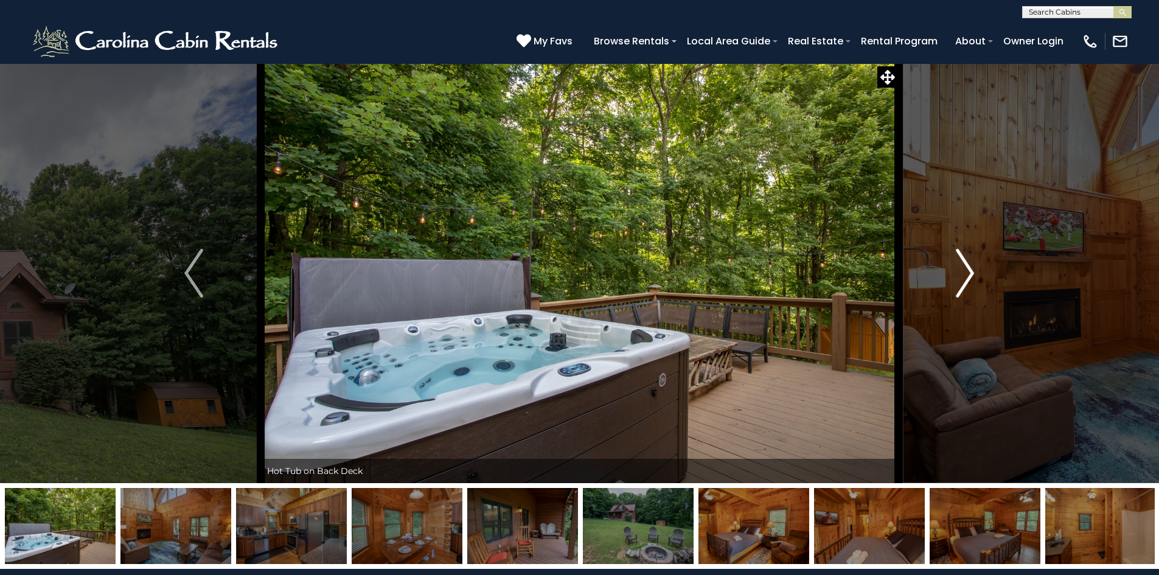
click at [962, 264] on img "Next" at bounding box center [965, 273] width 18 height 49
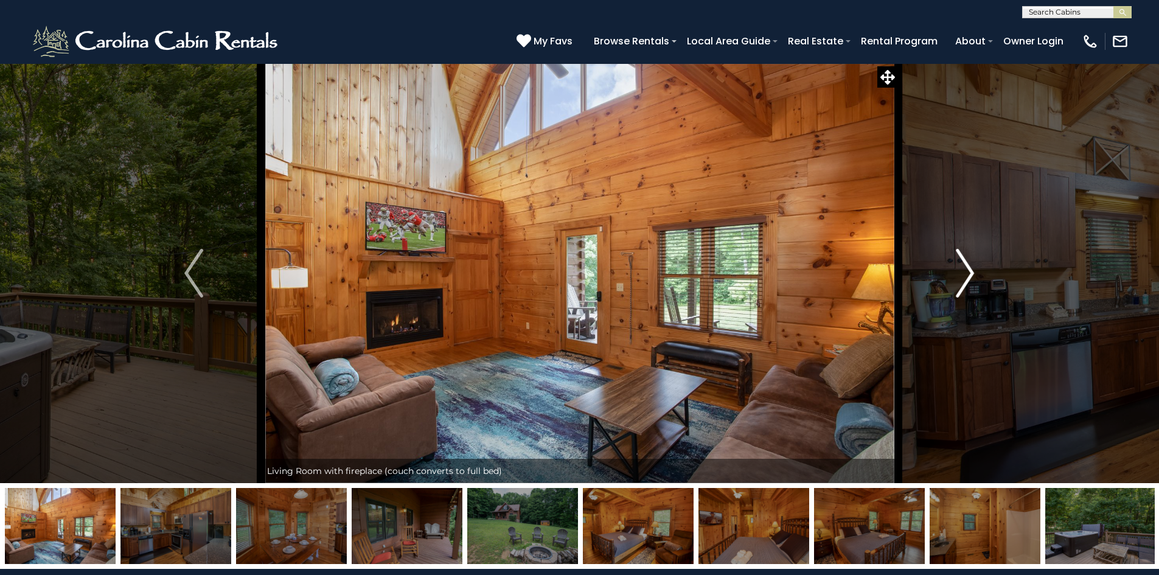
click at [962, 264] on img "Next" at bounding box center [965, 273] width 18 height 49
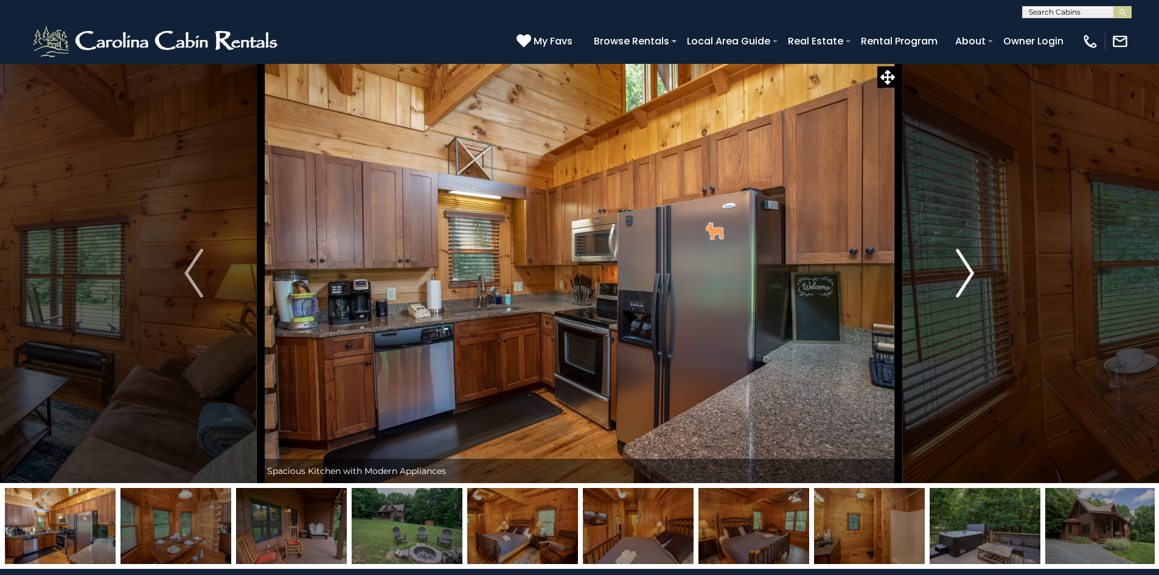
click at [962, 264] on img "Next" at bounding box center [965, 273] width 18 height 49
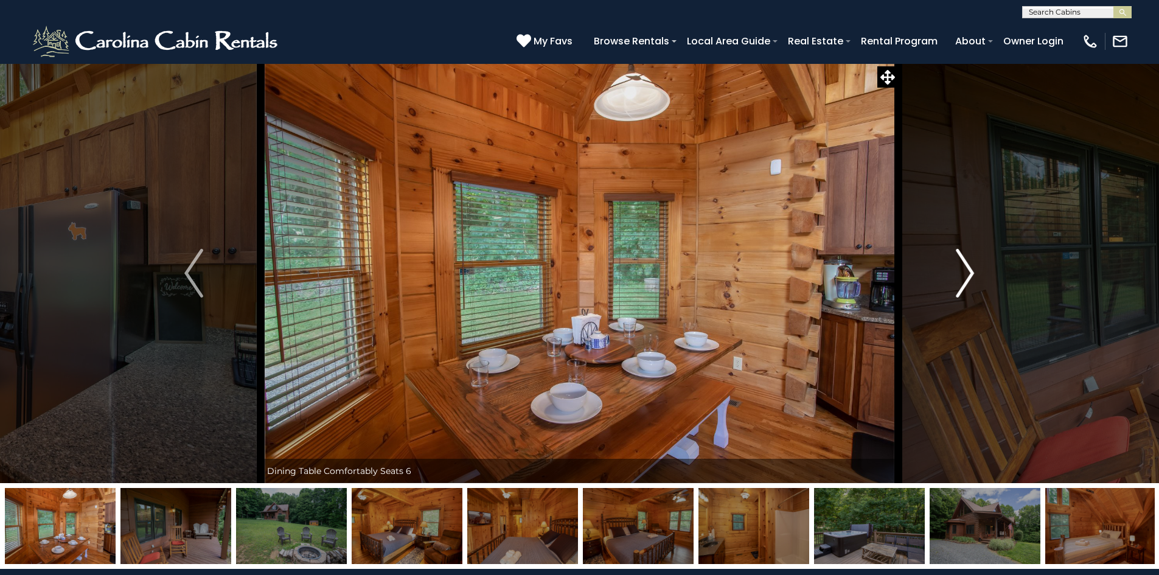
click at [962, 264] on img "Next" at bounding box center [965, 273] width 18 height 49
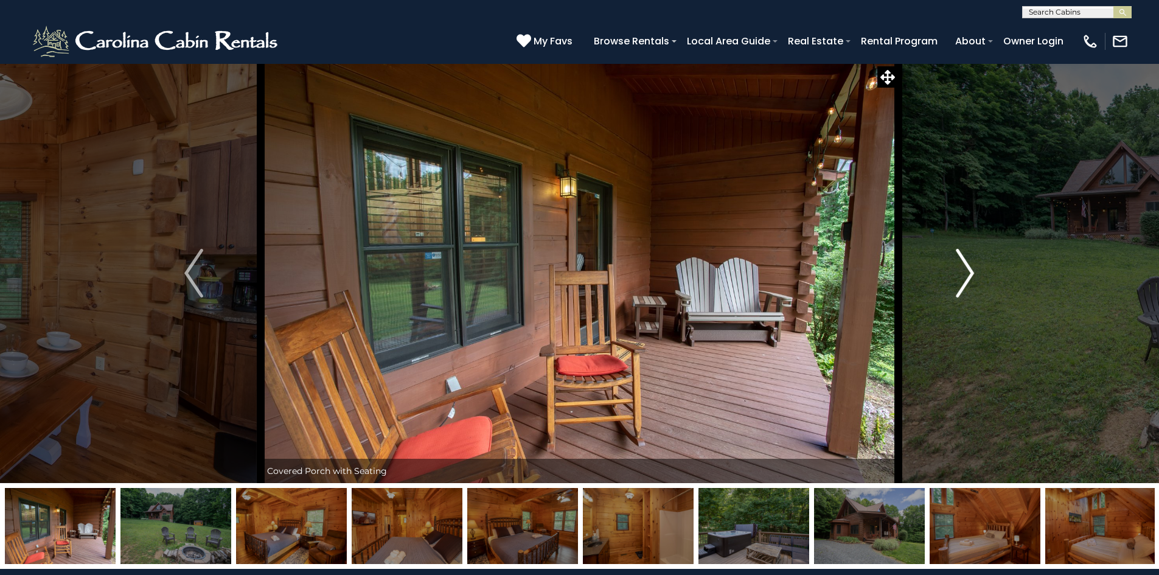
click at [962, 264] on img "Next" at bounding box center [965, 273] width 18 height 49
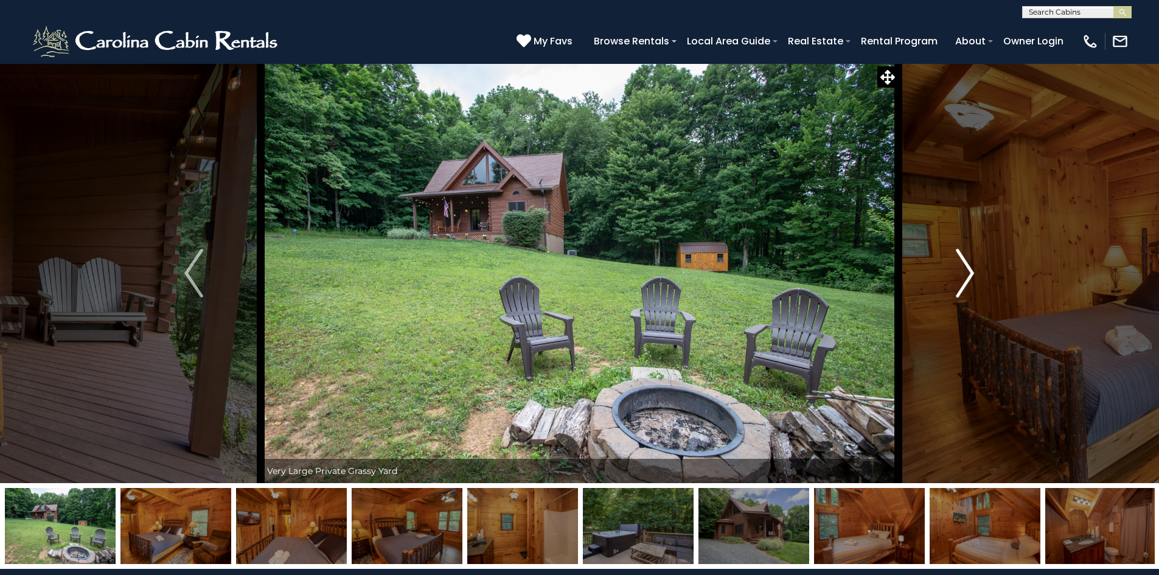
click at [962, 264] on img "Next" at bounding box center [965, 273] width 18 height 49
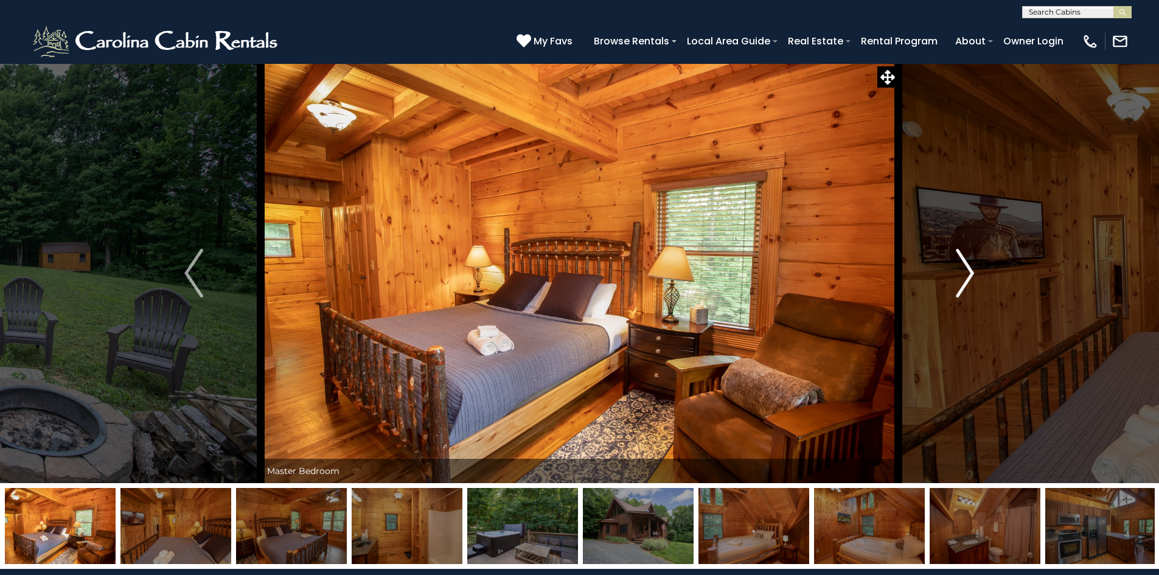
click at [962, 264] on img "Next" at bounding box center [965, 273] width 18 height 49
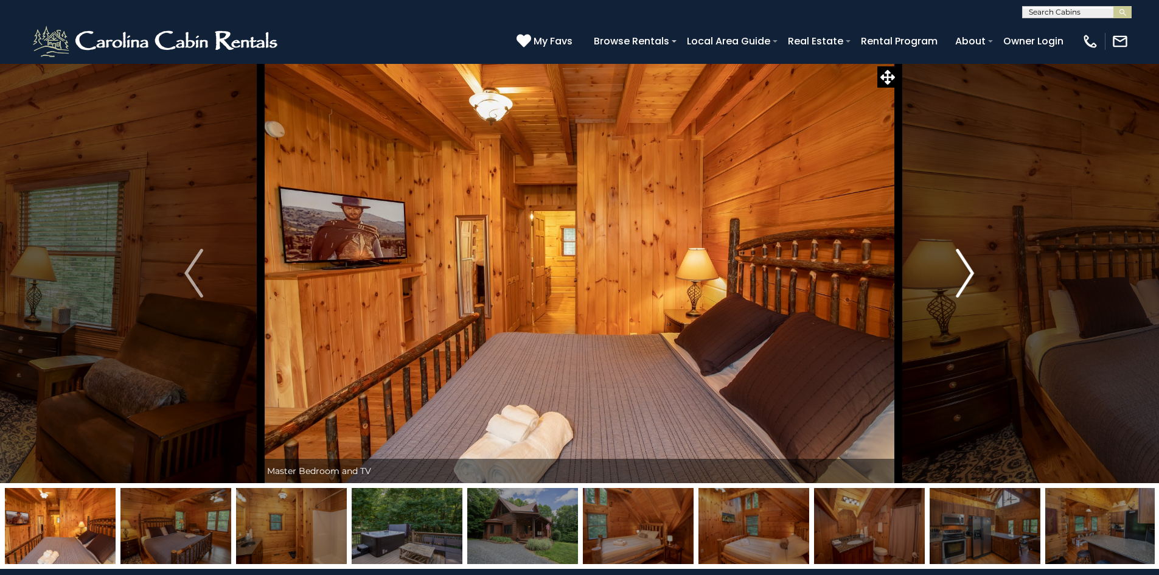
click at [962, 264] on img "Next" at bounding box center [965, 273] width 18 height 49
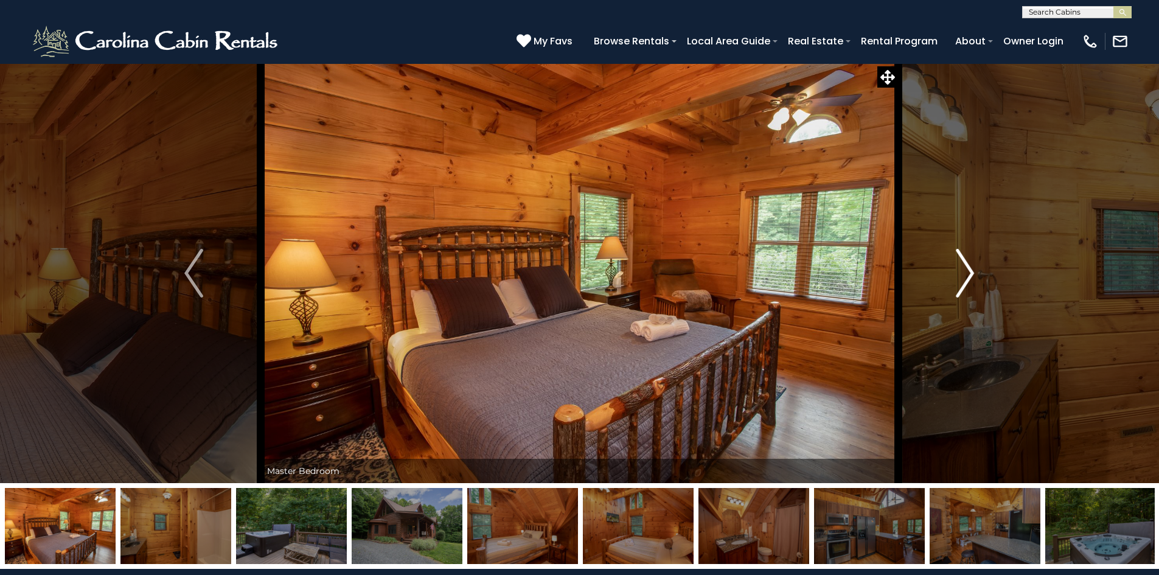
click at [962, 264] on img "Next" at bounding box center [965, 273] width 18 height 49
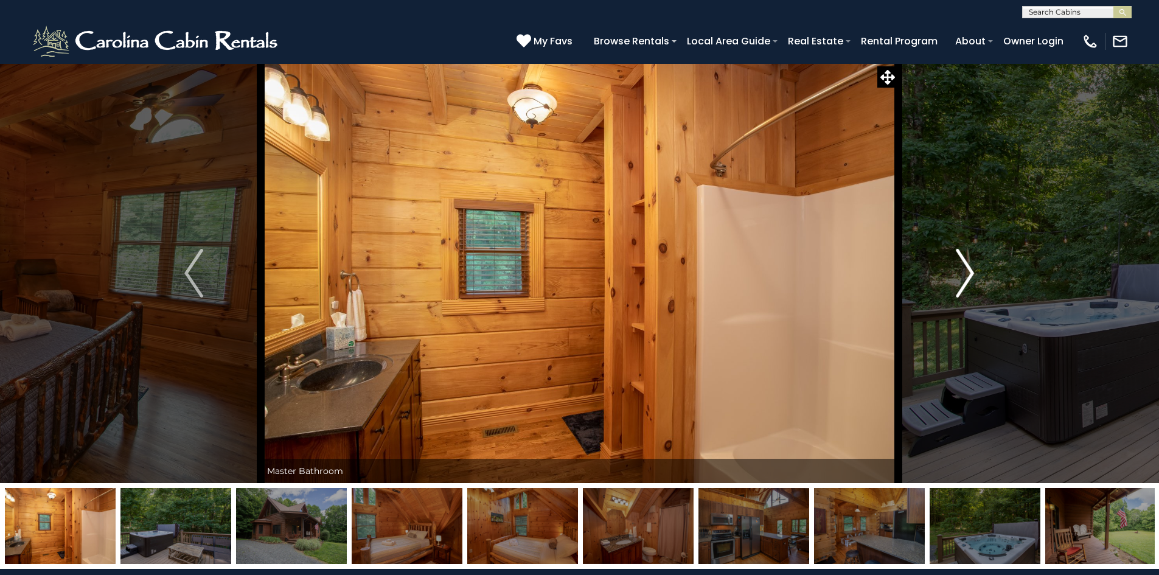
click at [962, 264] on img "Next" at bounding box center [965, 273] width 18 height 49
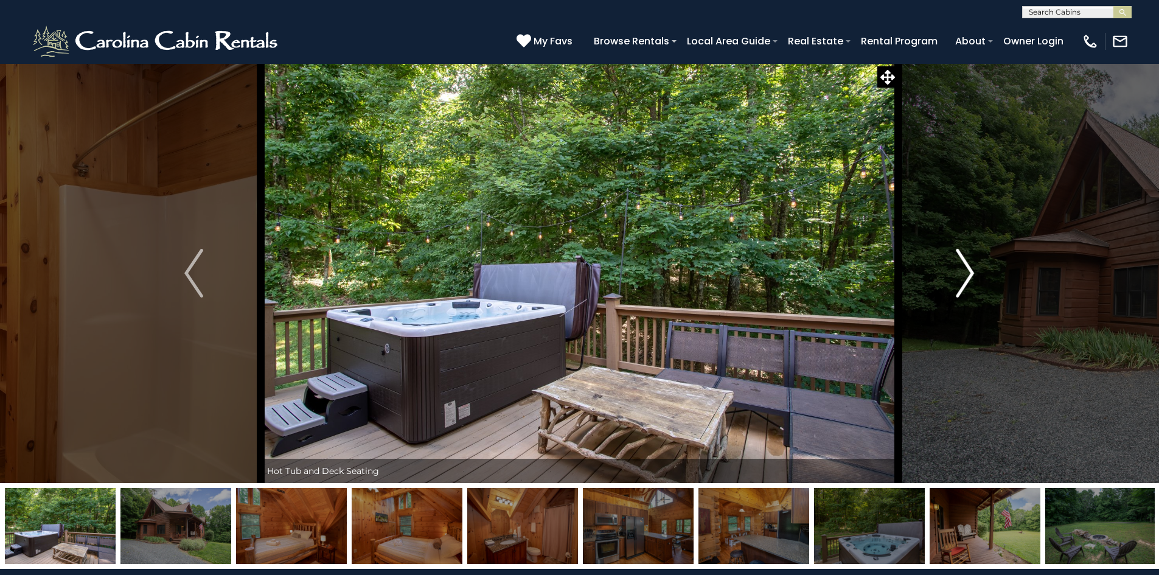
click at [962, 264] on img "Next" at bounding box center [965, 273] width 18 height 49
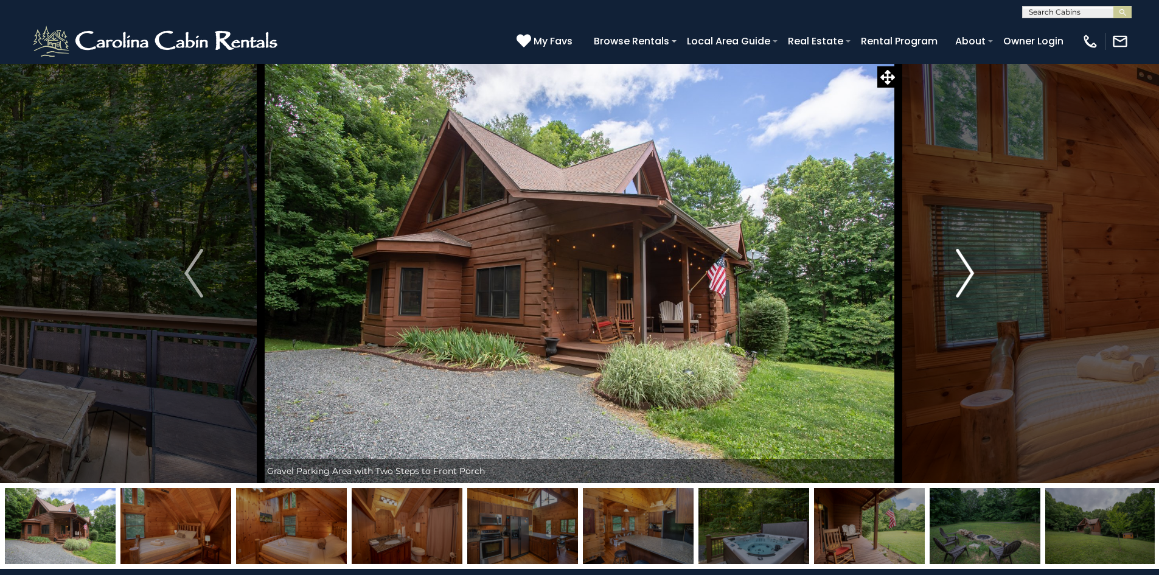
click at [962, 264] on img "Next" at bounding box center [965, 273] width 18 height 49
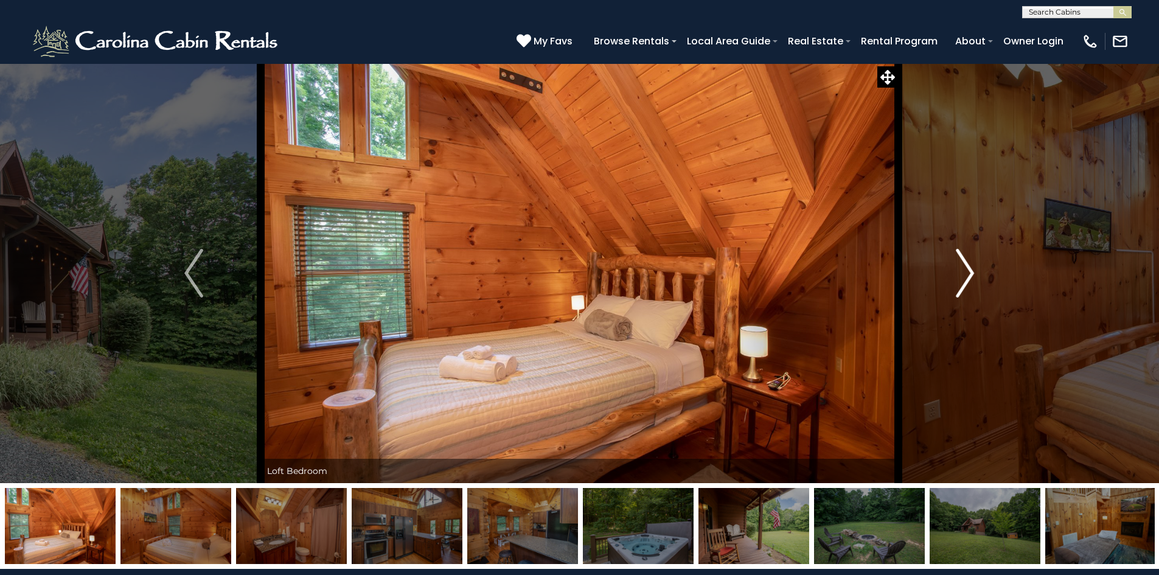
click at [962, 264] on img "Next" at bounding box center [965, 273] width 18 height 49
